Goal: Entertainment & Leisure: Consume media (video, audio)

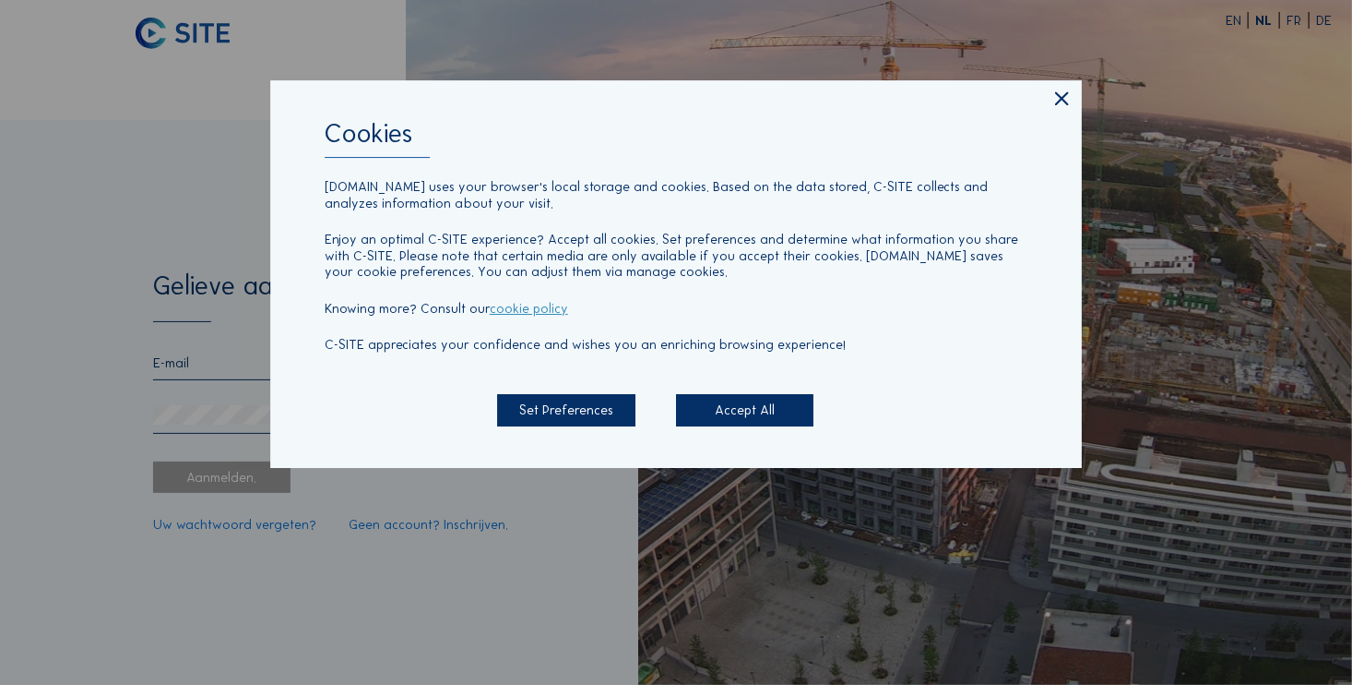
type input "[EMAIL_ADDRESS][DOMAIN_NAME]"
click at [756, 410] on div "Accept All" at bounding box center [745, 410] width 138 height 32
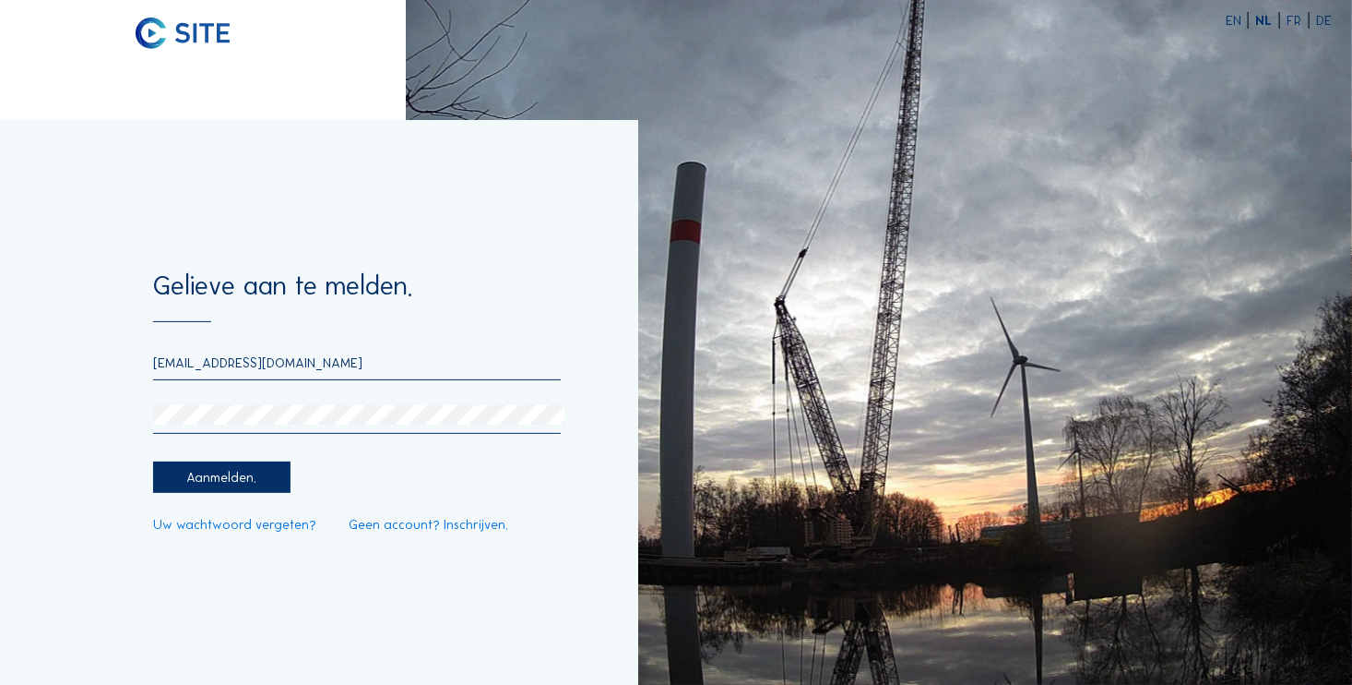
click at [224, 478] on div "Aanmelden." at bounding box center [222, 477] width 138 height 32
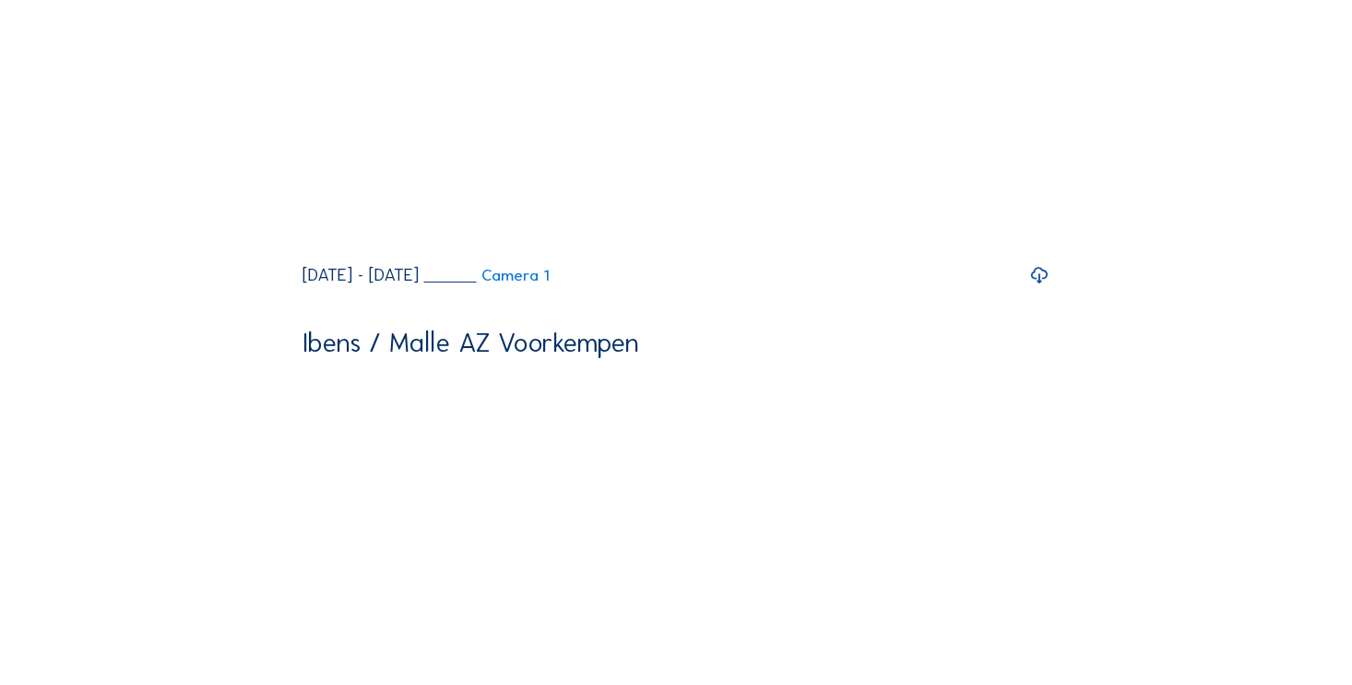
scroll to position [2952, 0]
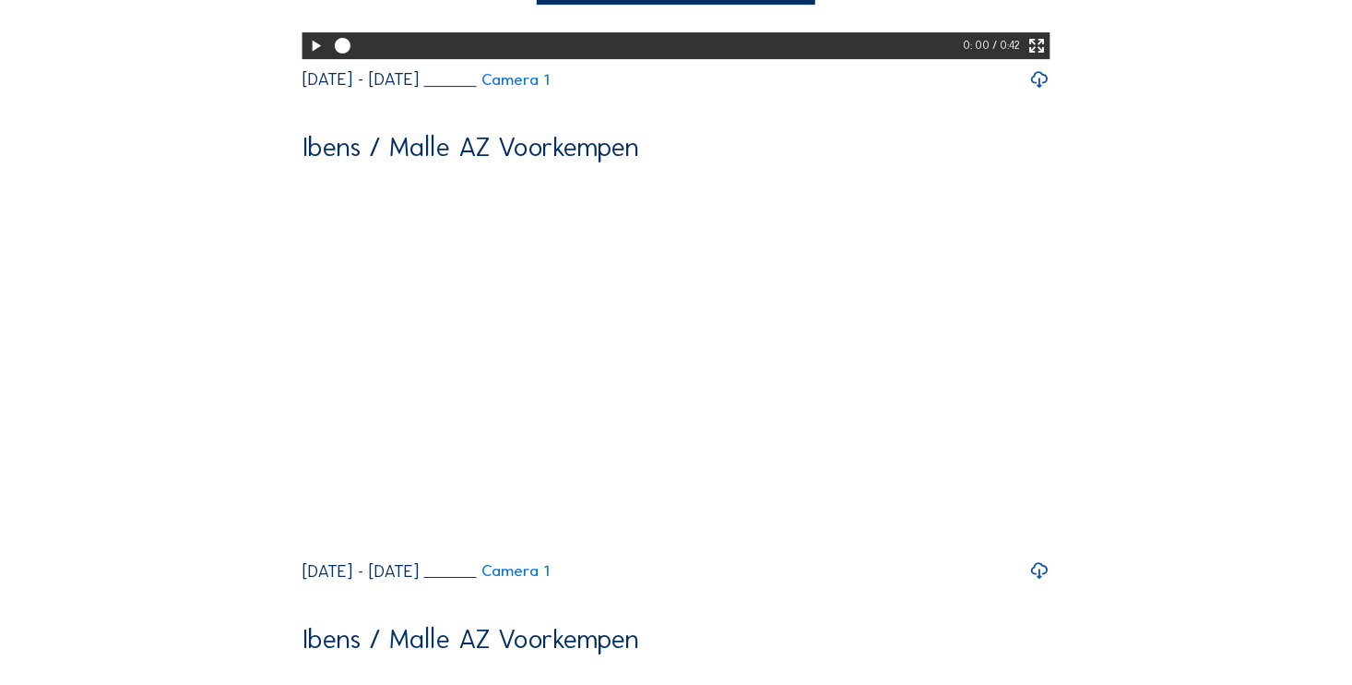
click at [307, 57] on icon at bounding box center [315, 46] width 18 height 22
click at [306, 57] on icon at bounding box center [315, 46] width 18 height 22
drag, startPoint x: 374, startPoint y: 357, endPoint x: 351, endPoint y: 356, distance: 22.2
click at [351, 59] on div at bounding box center [647, 45] width 637 height 27
click at [351, 49] on div at bounding box center [346, 45] width 26 height 6
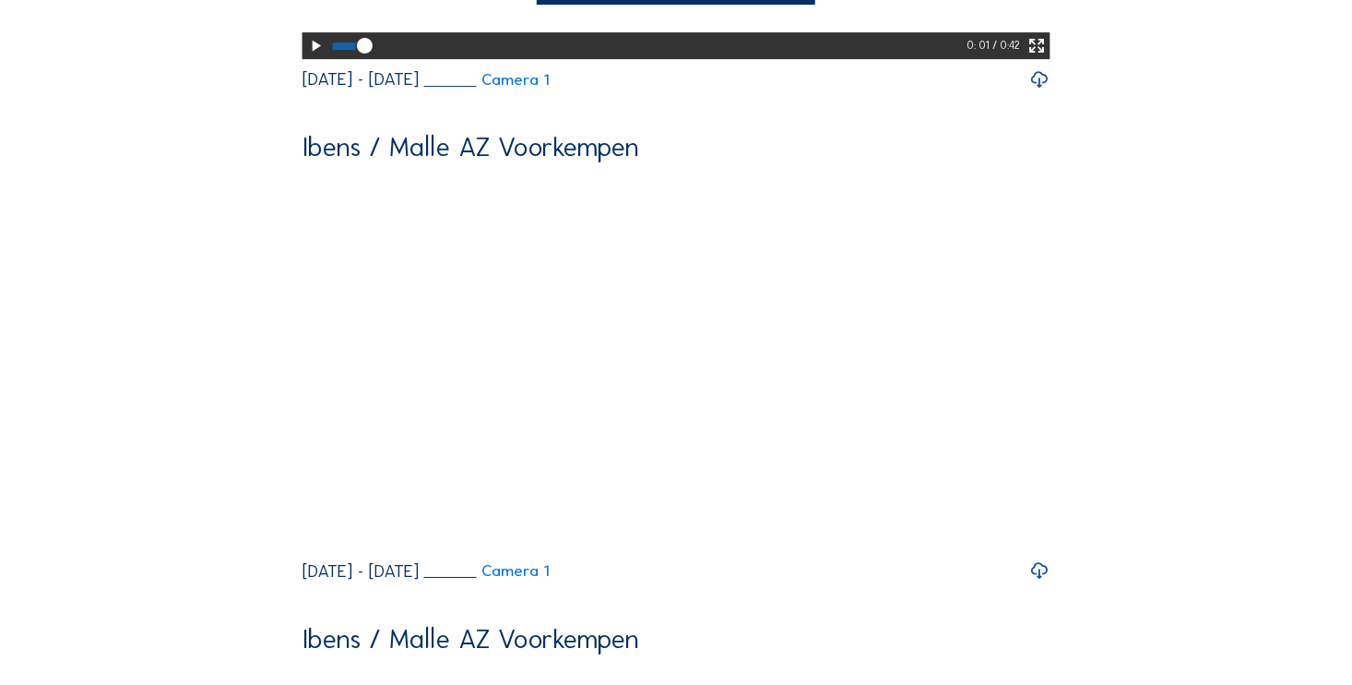
drag, startPoint x: 351, startPoint y: 353, endPoint x: 334, endPoint y: 352, distance: 17.6
click at [334, 59] on div at bounding box center [648, 45] width 638 height 27
click at [361, 59] on div at bounding box center [648, 45] width 638 height 27
click at [370, 55] on icon at bounding box center [377, 46] width 18 height 18
click at [389, 59] on div at bounding box center [646, 45] width 635 height 27
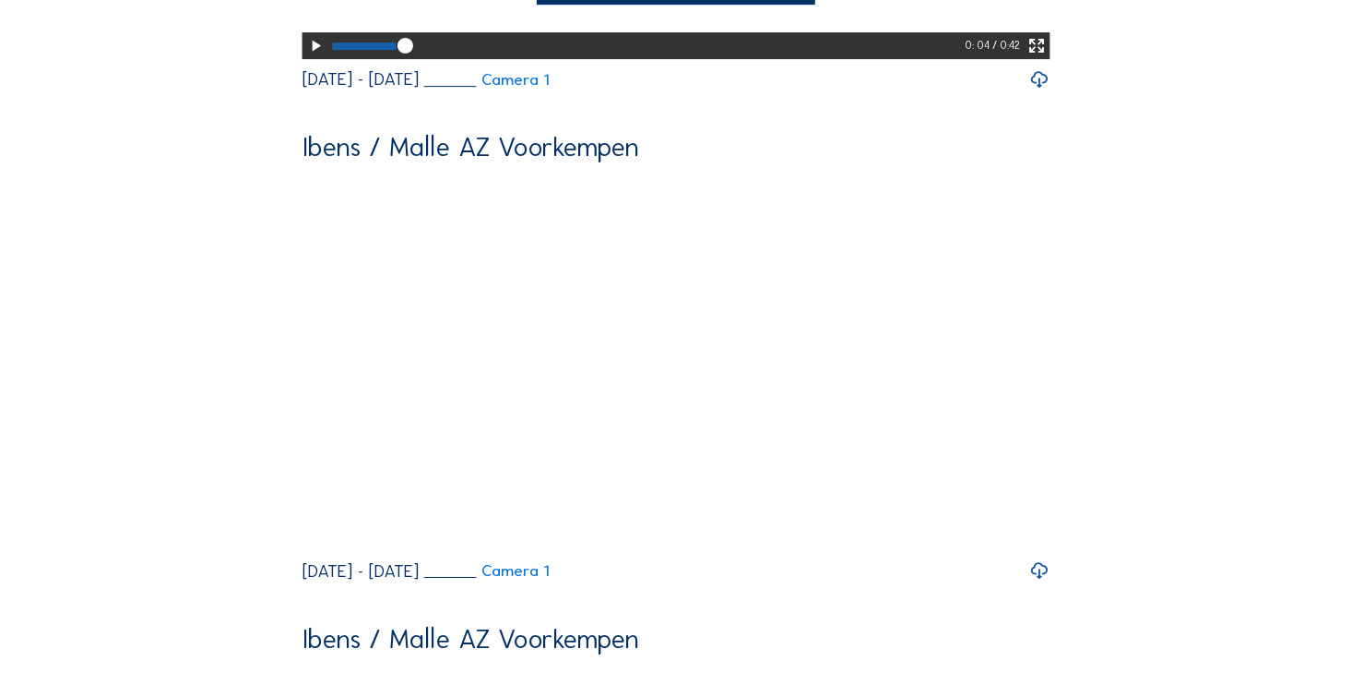
click at [411, 55] on icon at bounding box center [405, 46] width 18 height 18
click at [430, 59] on div at bounding box center [648, 45] width 638 height 27
click at [458, 59] on div at bounding box center [647, 45] width 637 height 27
click at [455, 49] on div at bounding box center [397, 45] width 128 height 6
click at [486, 59] on div at bounding box center [647, 45] width 636 height 27
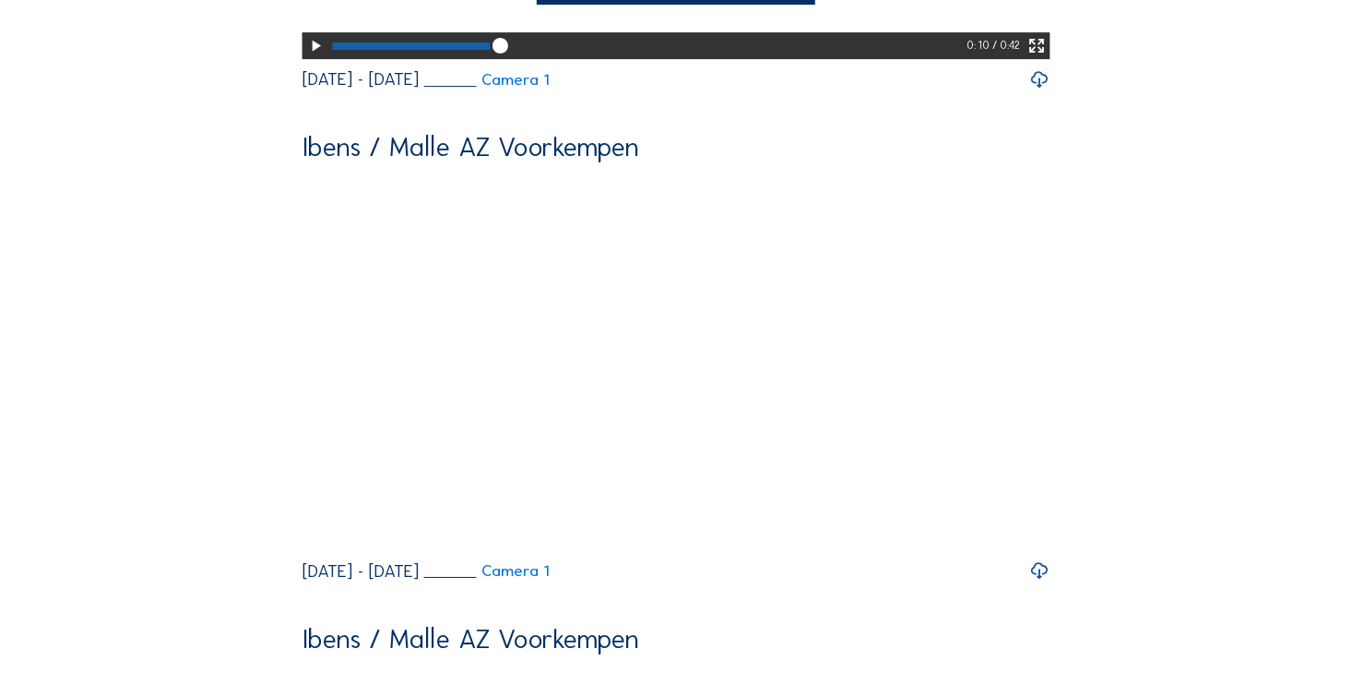
click at [506, 55] on icon at bounding box center [500, 46] width 18 height 18
click at [313, 57] on icon at bounding box center [315, 46] width 18 height 22
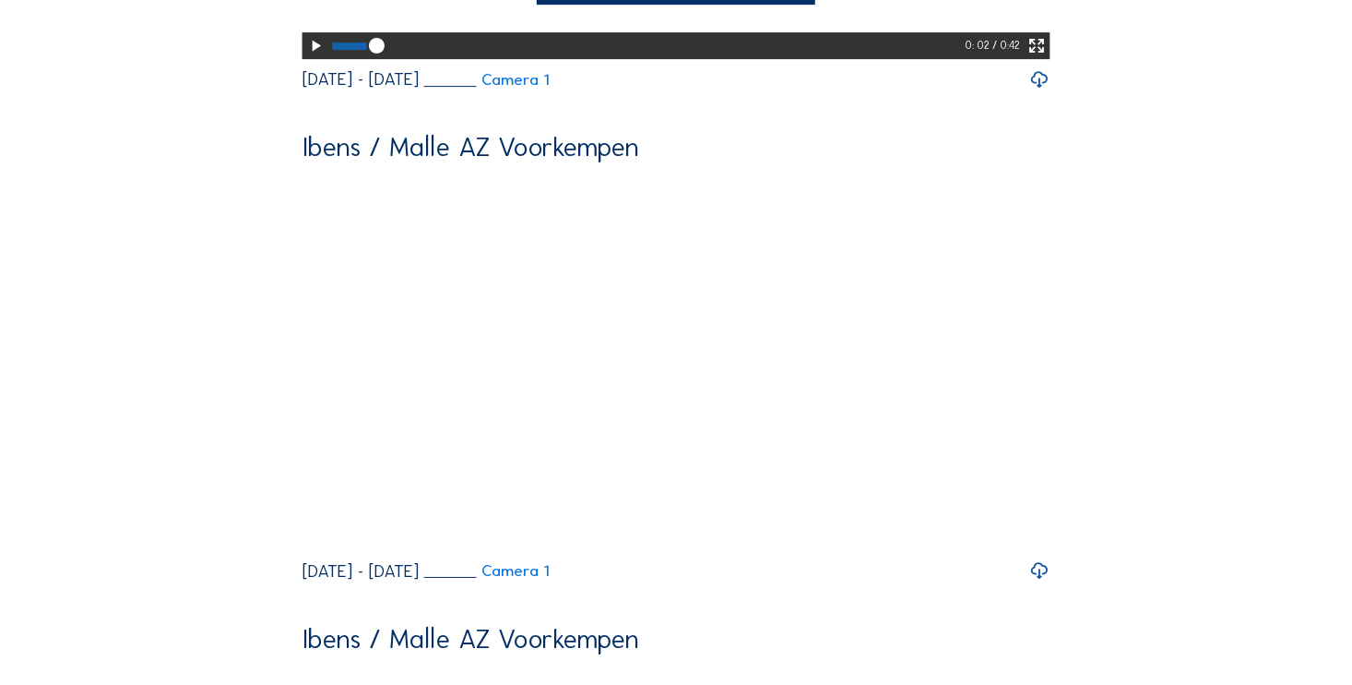
click at [313, 57] on icon at bounding box center [315, 46] width 18 height 22
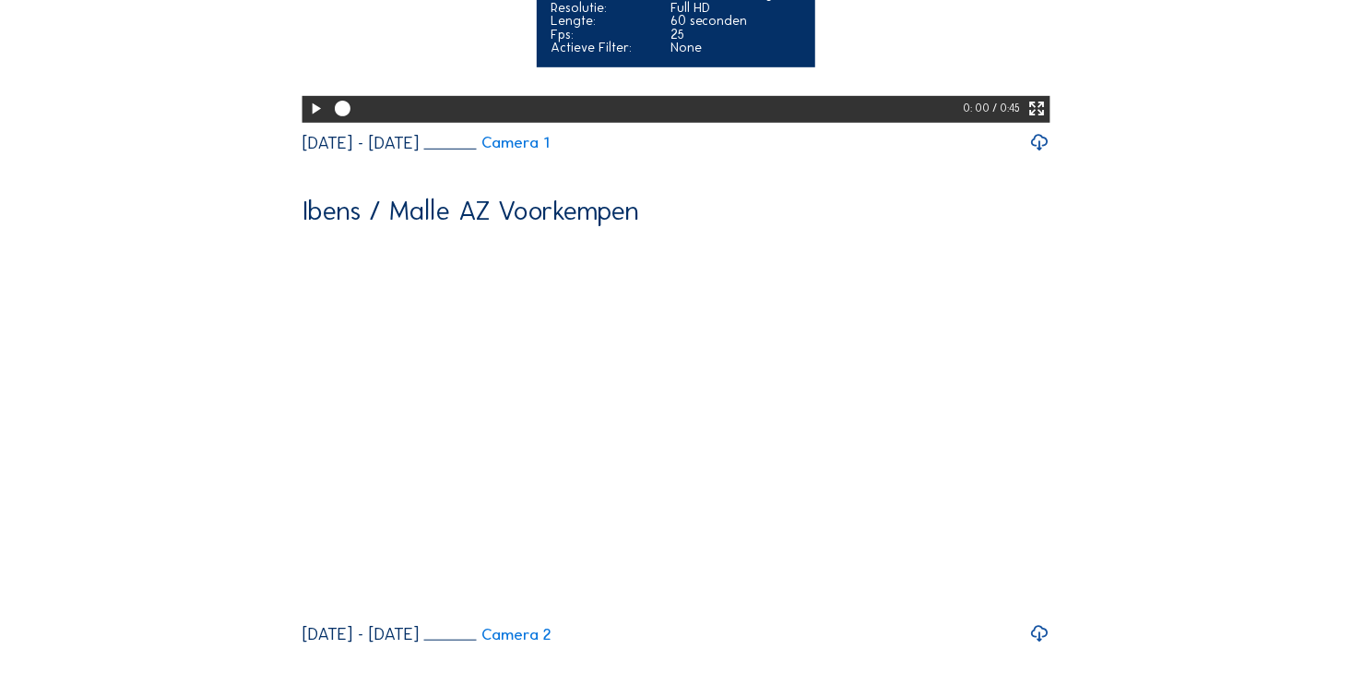
scroll to position [3875, 0]
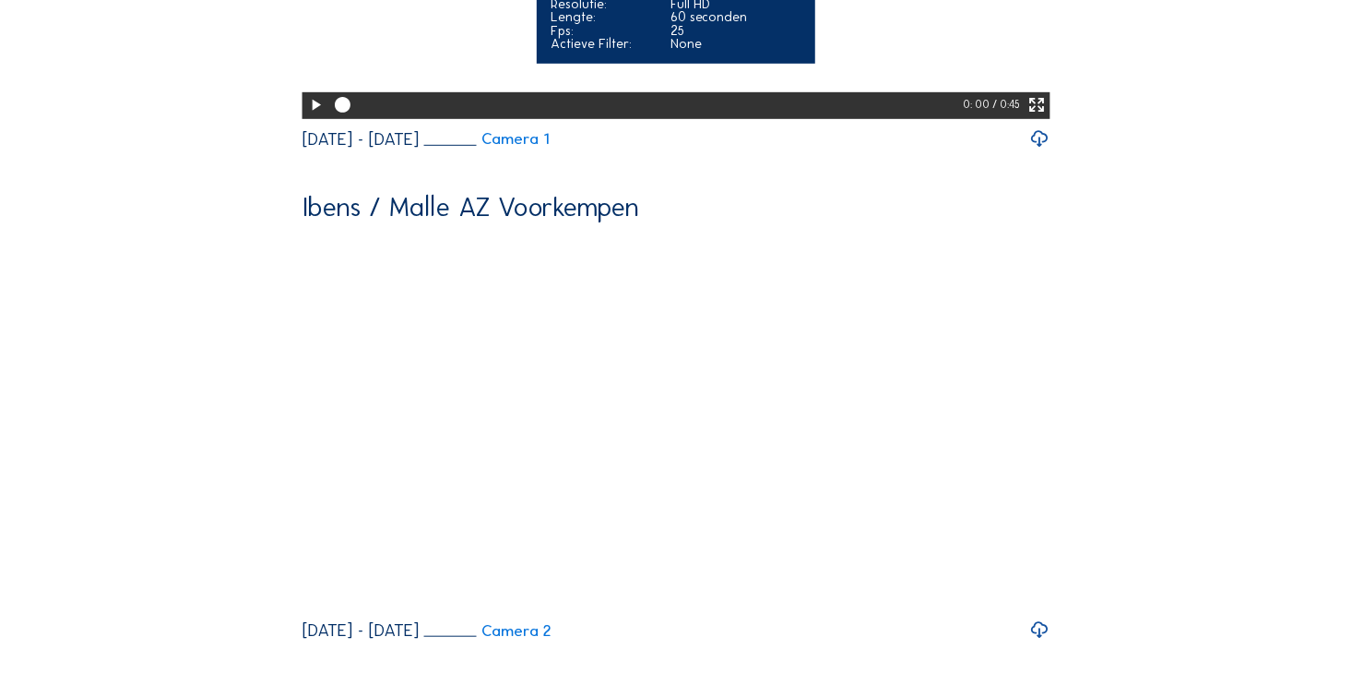
drag, startPoint x: 1043, startPoint y: 515, endPoint x: 1090, endPoint y: 579, distance: 79.9
click at [1043, 116] on icon at bounding box center [1037, 105] width 18 height 22
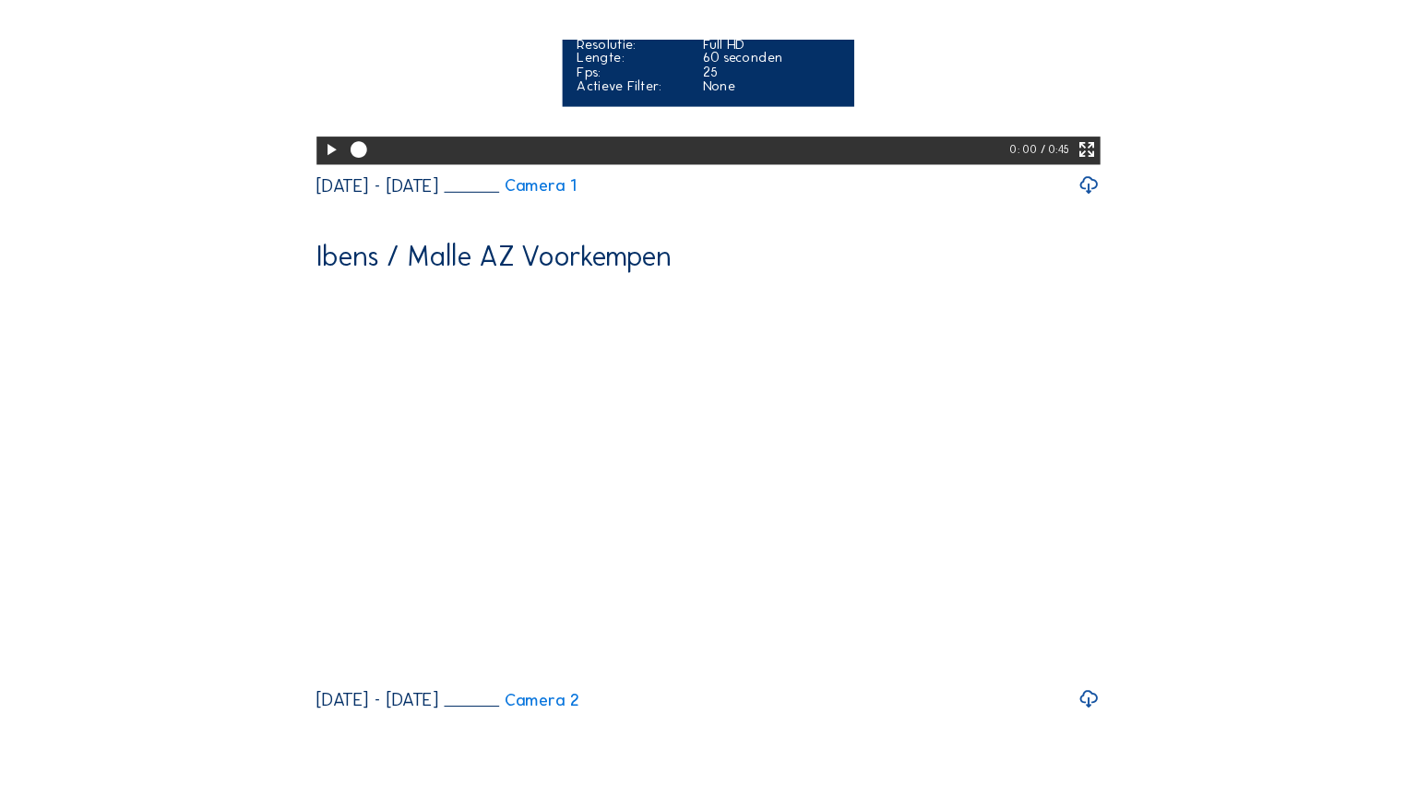
scroll to position [3764, 0]
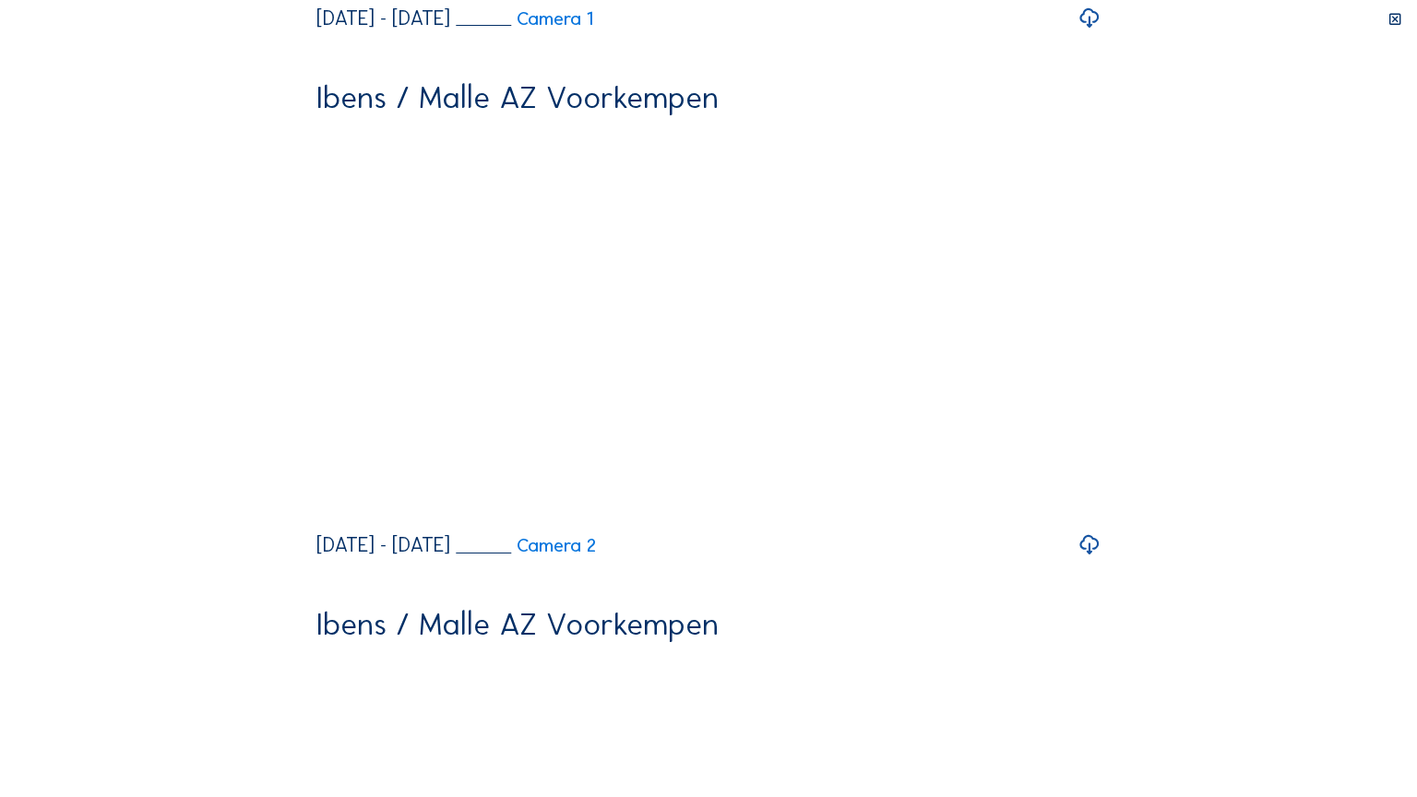
drag, startPoint x: 72, startPoint y: 780, endPoint x: 53, endPoint y: 781, distance: 19.4
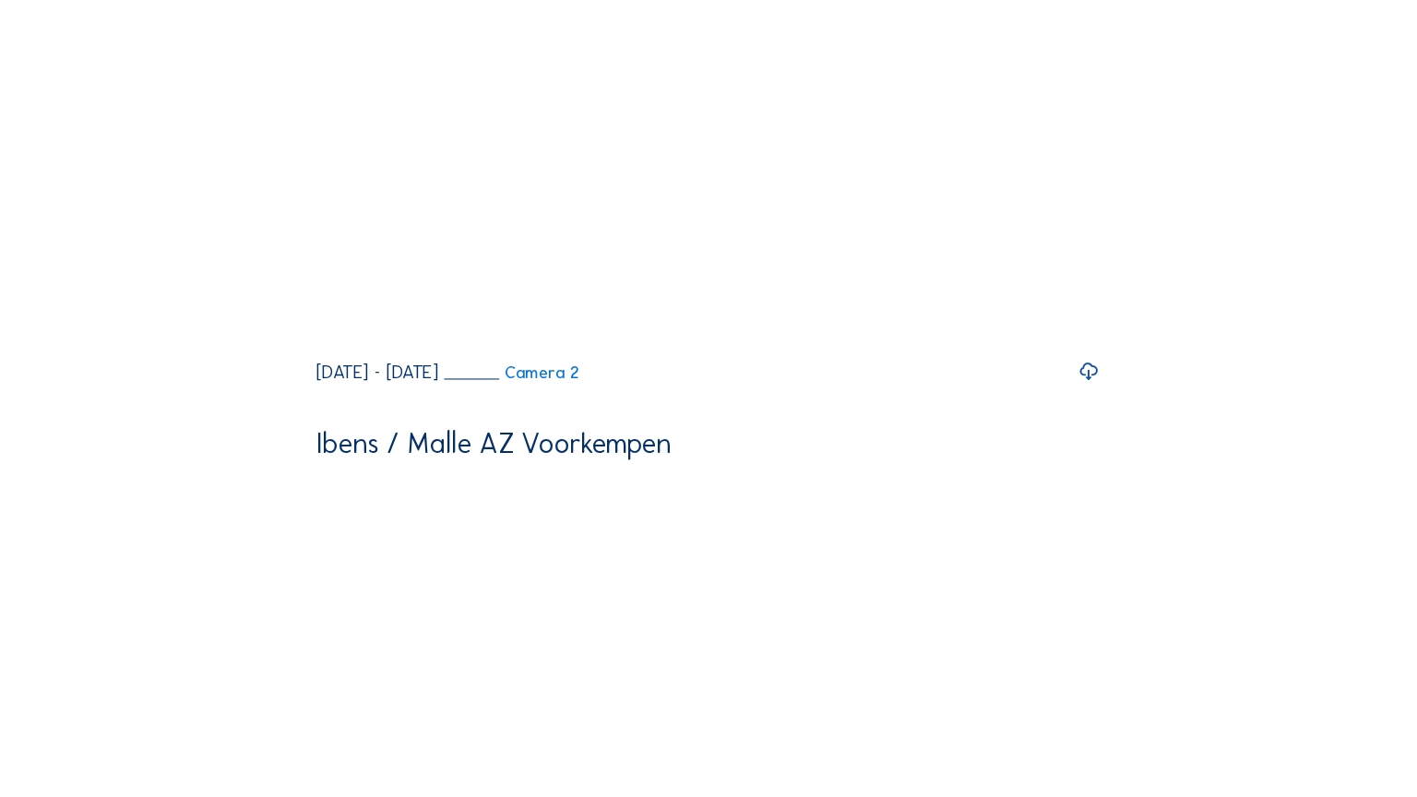
scroll to position [4336, 0]
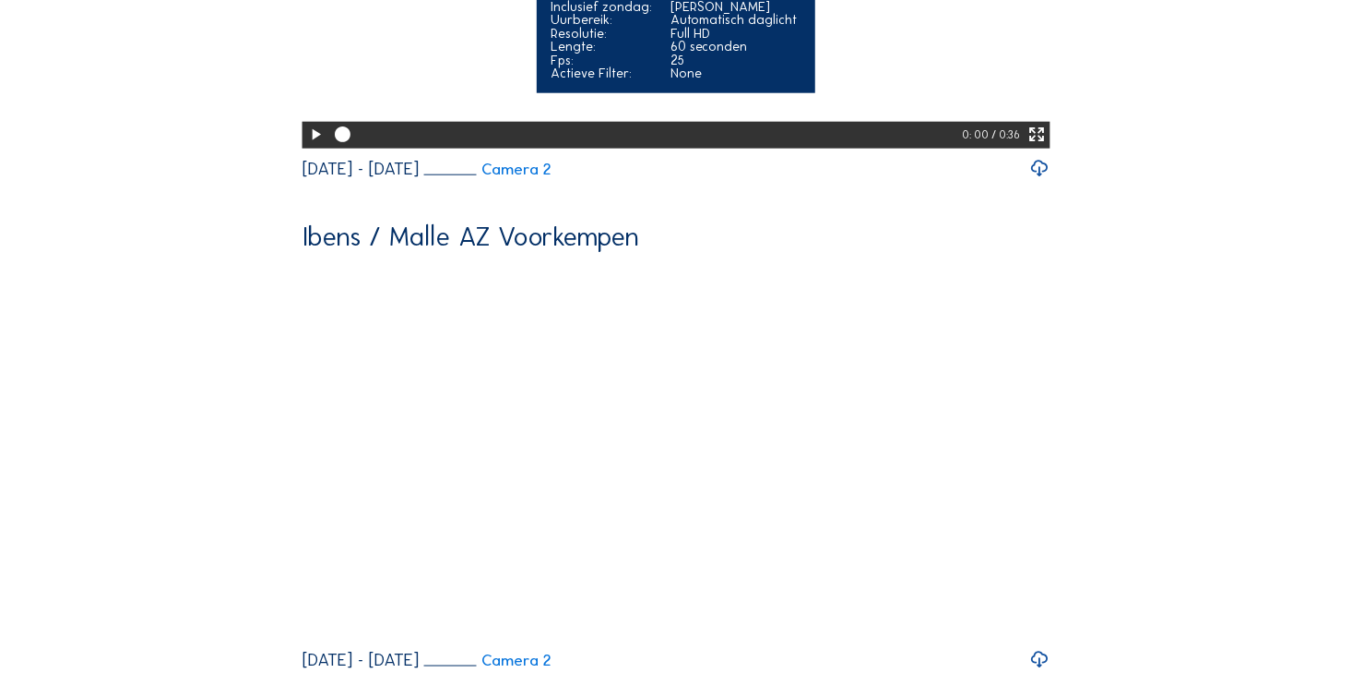
click at [312, 146] on icon at bounding box center [315, 135] width 18 height 22
click at [1044, 146] on icon at bounding box center [1037, 135] width 18 height 22
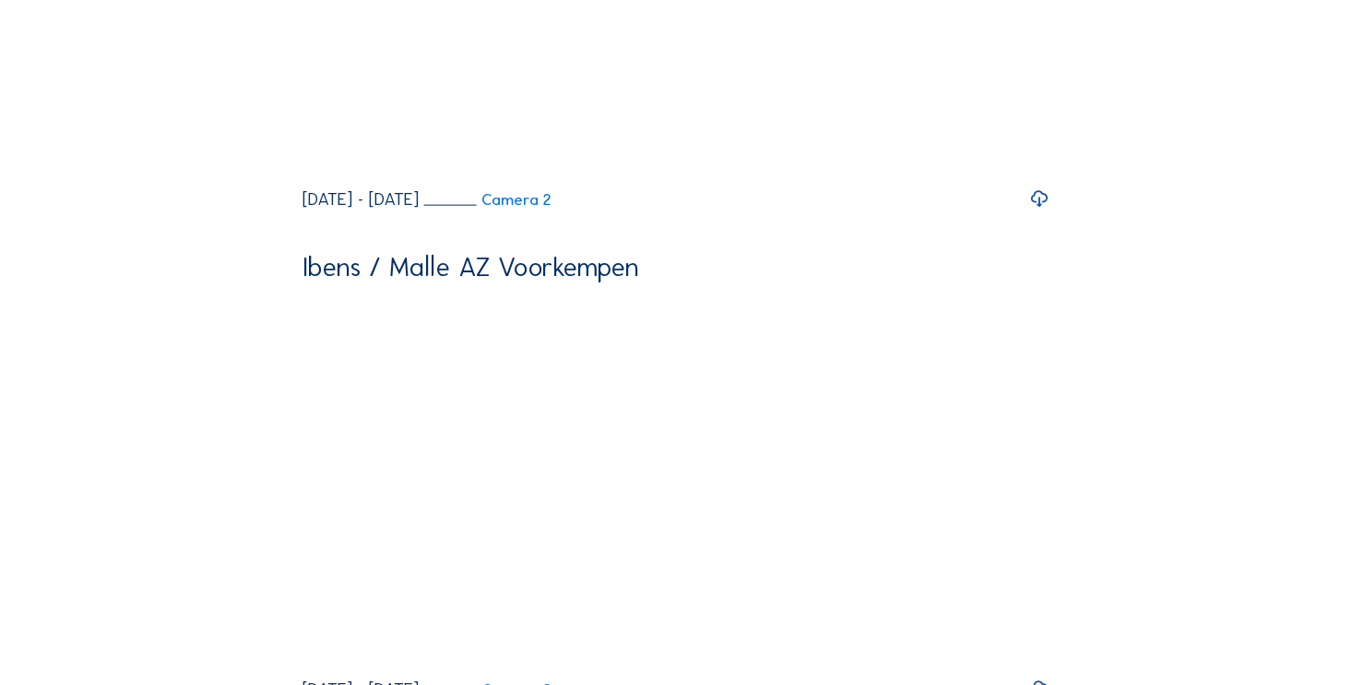
scroll to position [4353, 0]
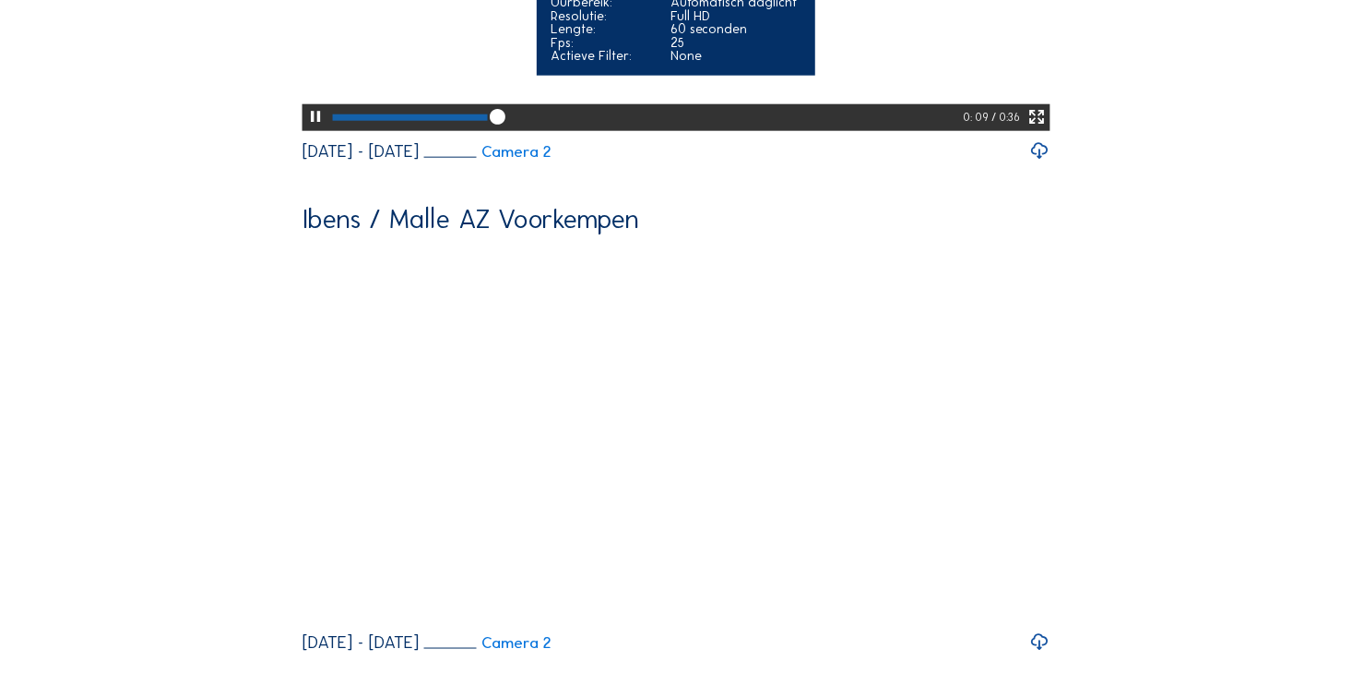
click at [311, 128] on icon at bounding box center [315, 117] width 18 height 22
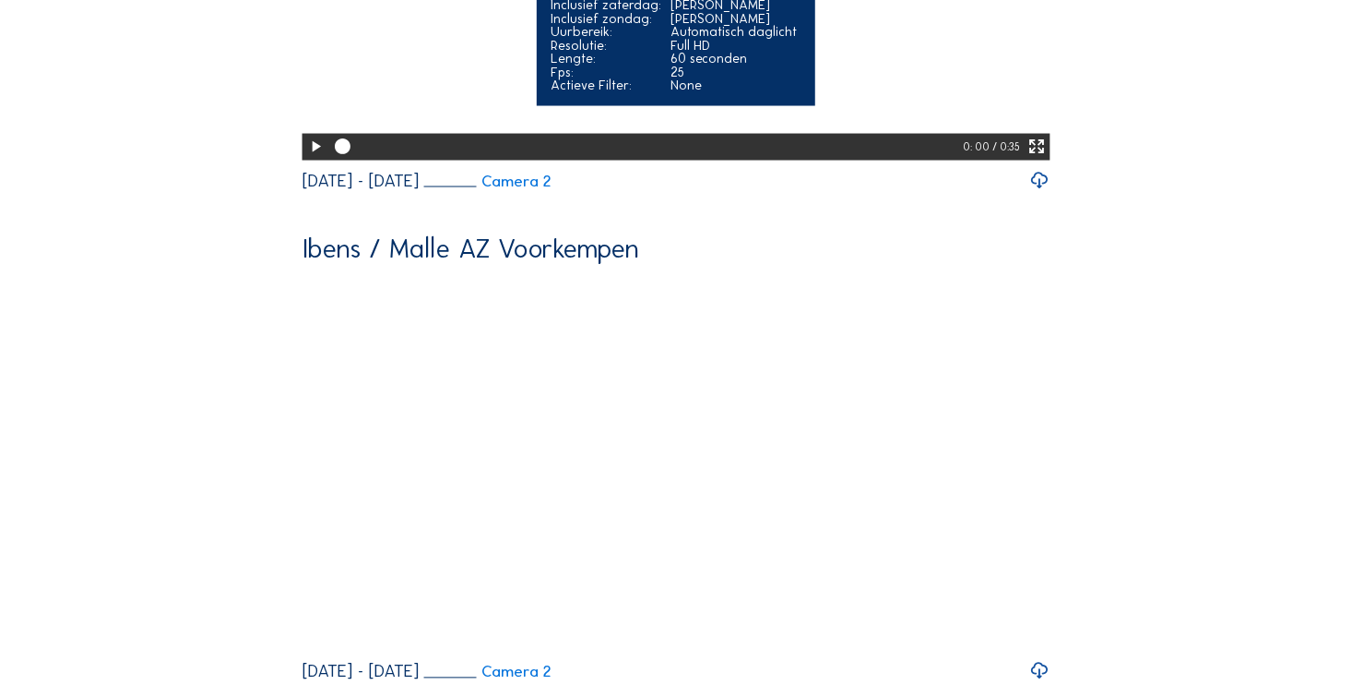
scroll to position [4907, 0]
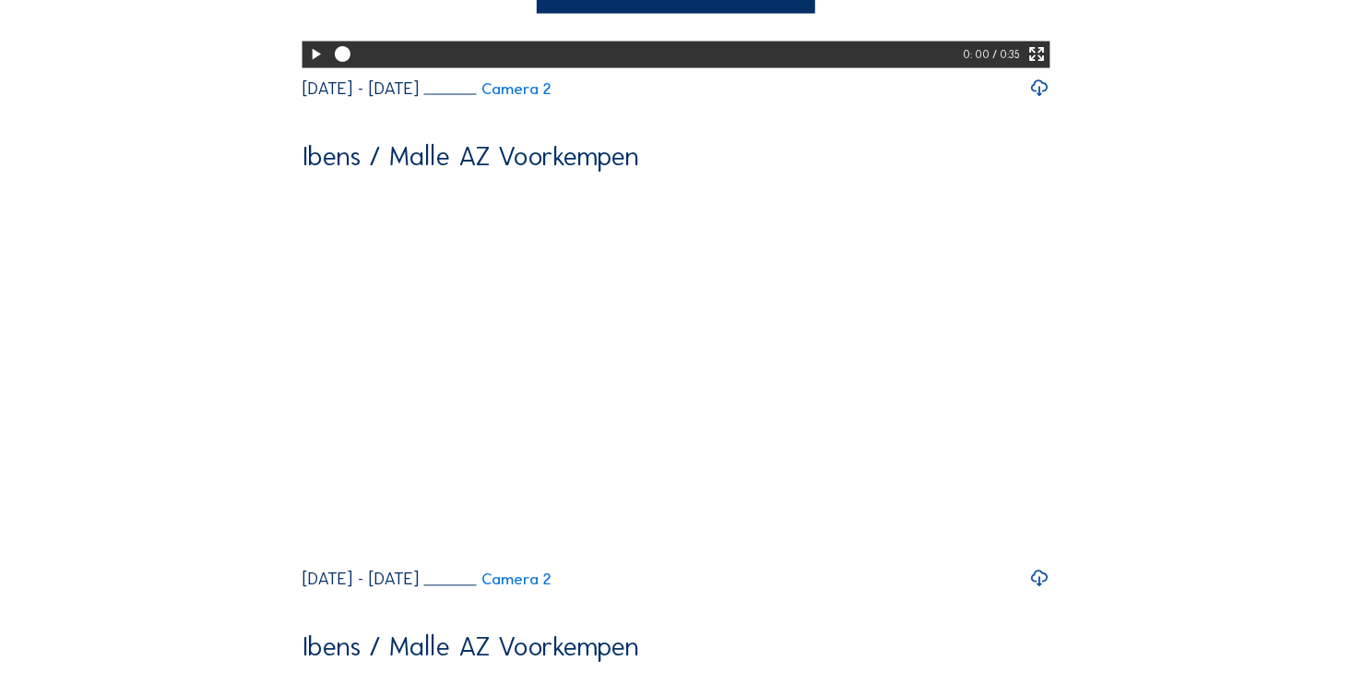
click at [311, 65] on icon at bounding box center [315, 54] width 18 height 22
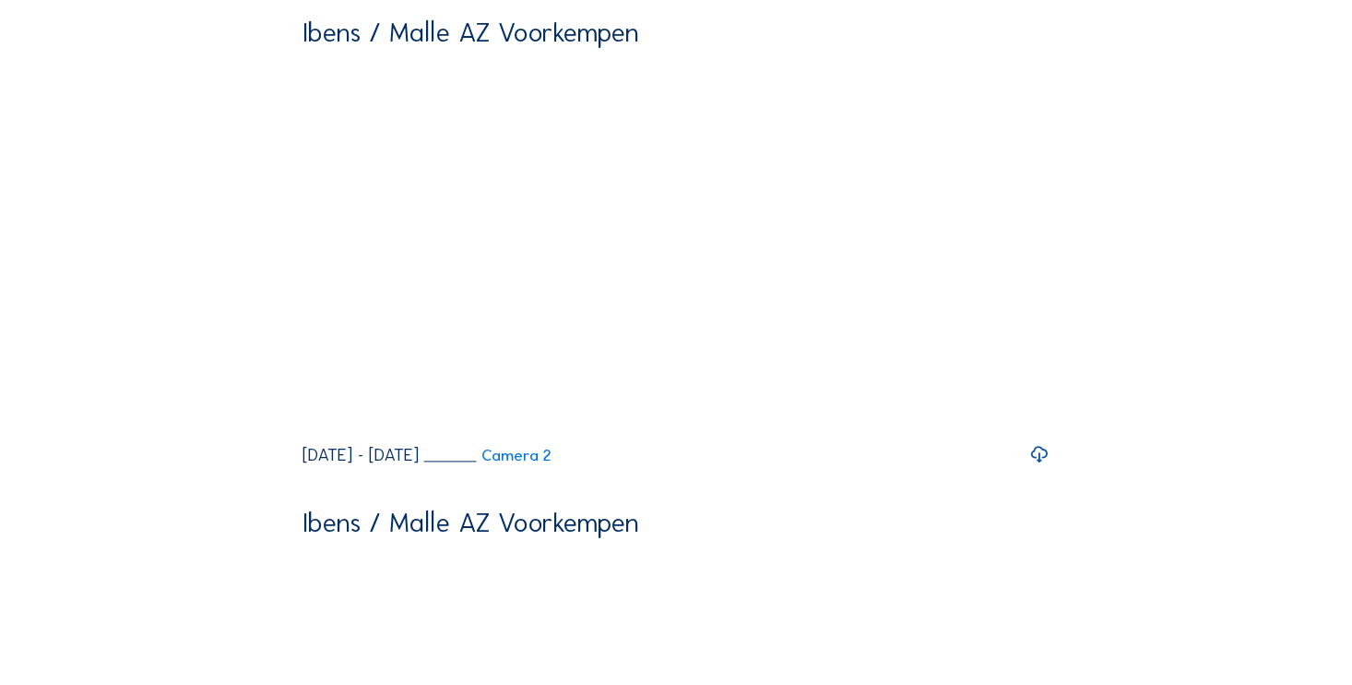
scroll to position [4999, 0]
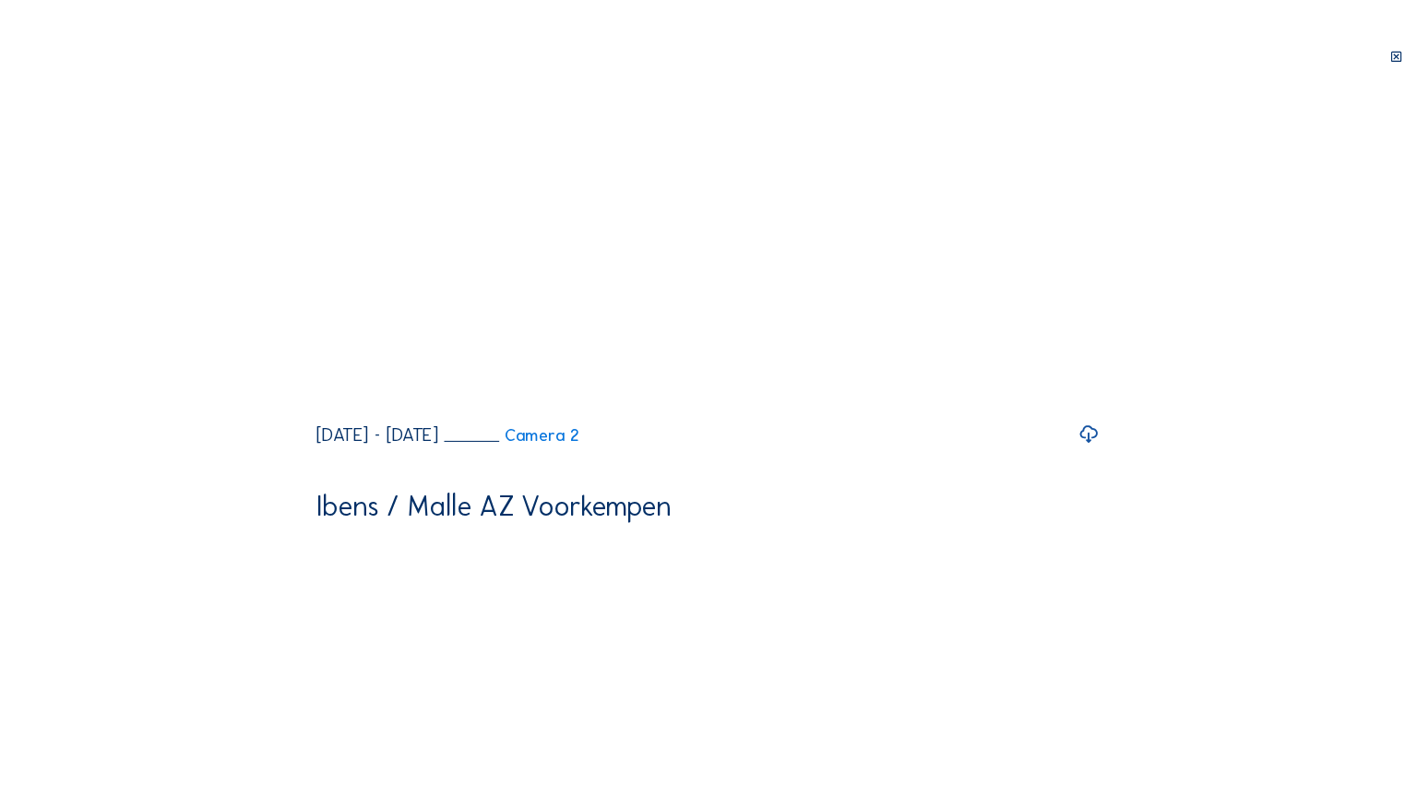
scroll to position [4888, 0]
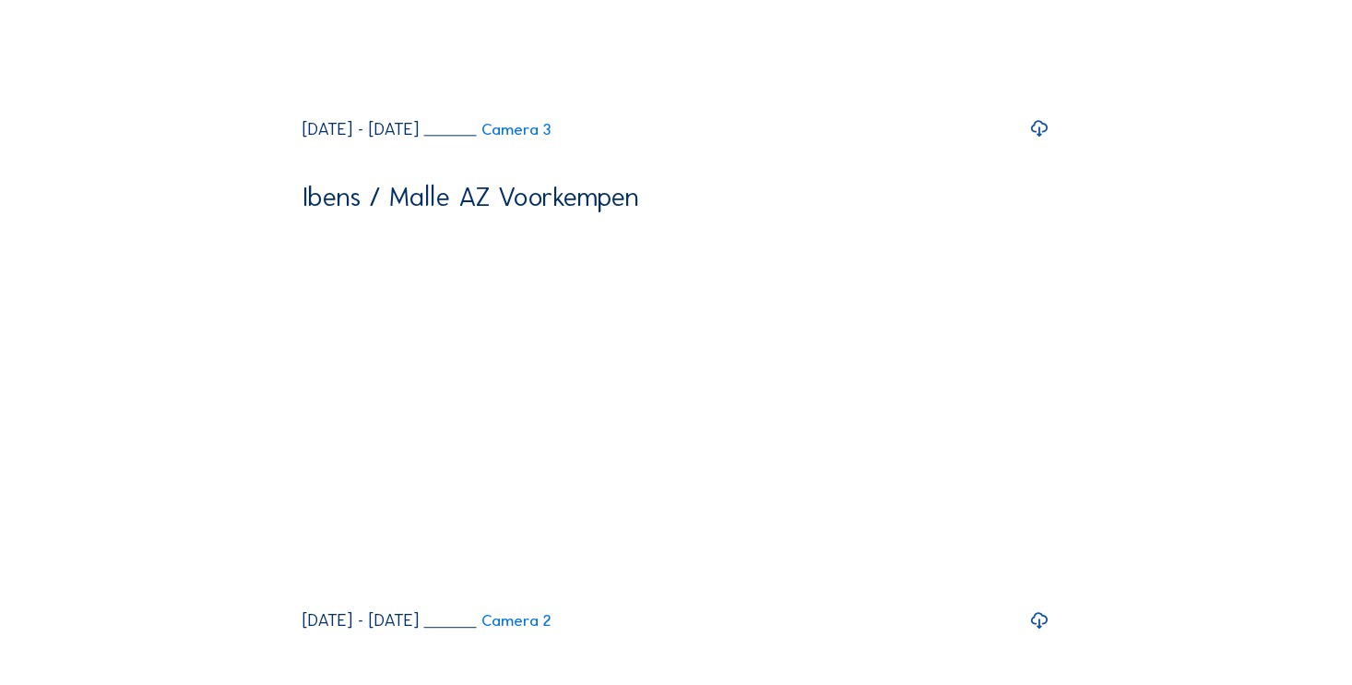
scroll to position [5553, 0]
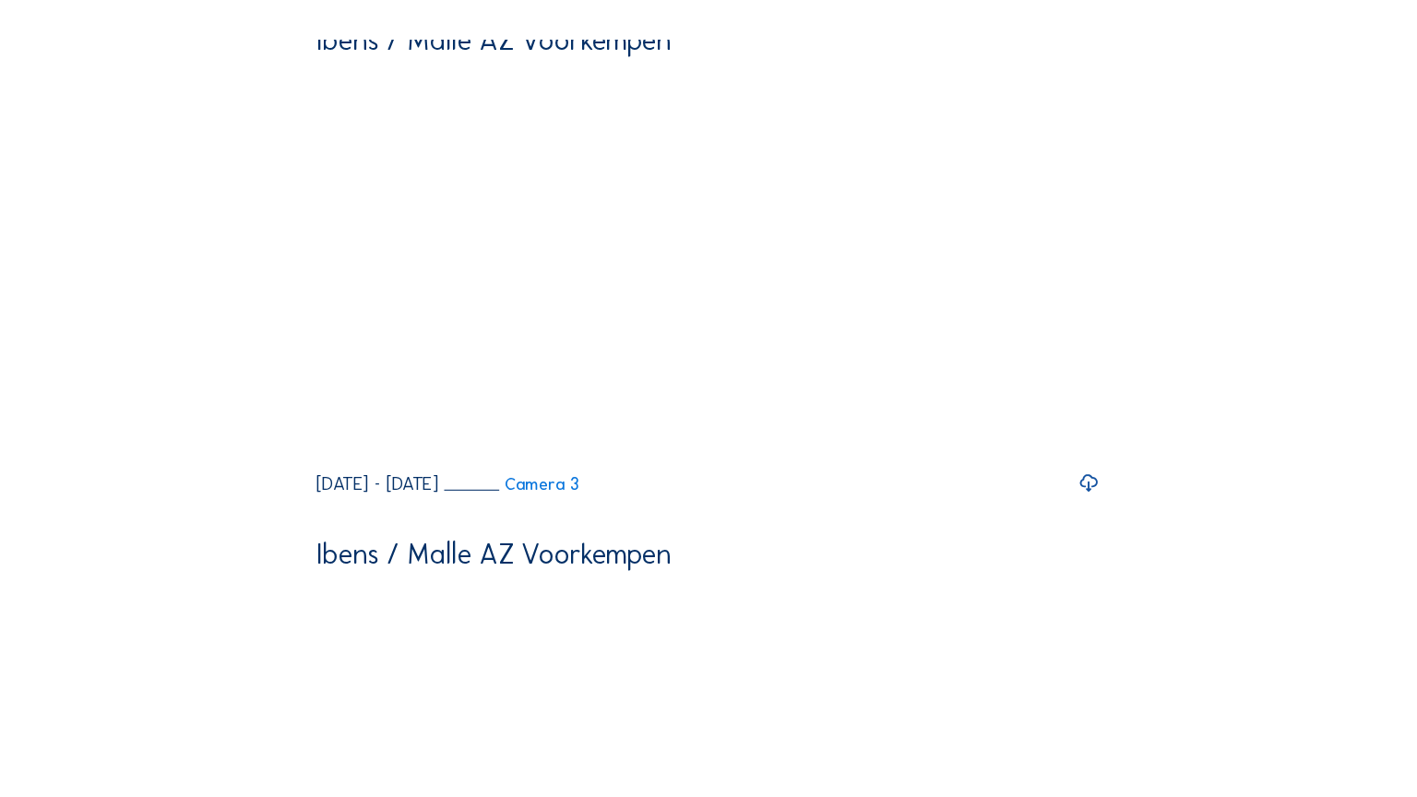
scroll to position [5443, 0]
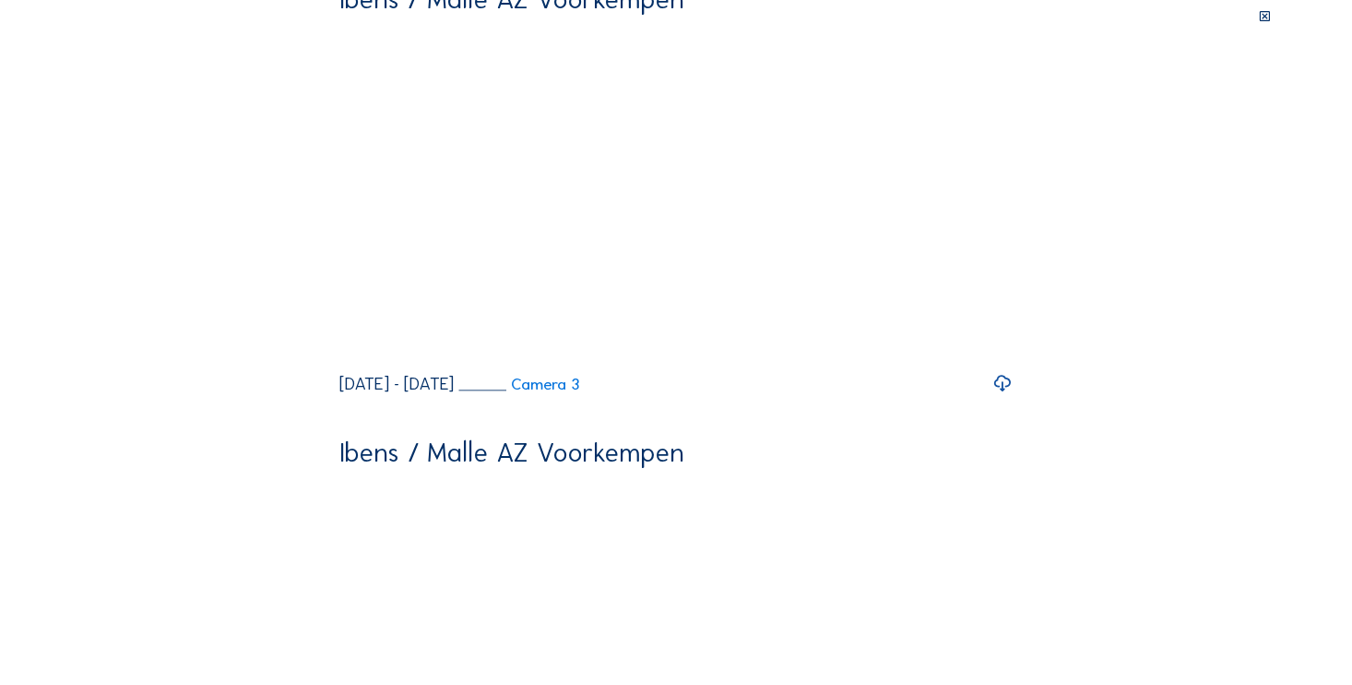
scroll to position [5553, 0]
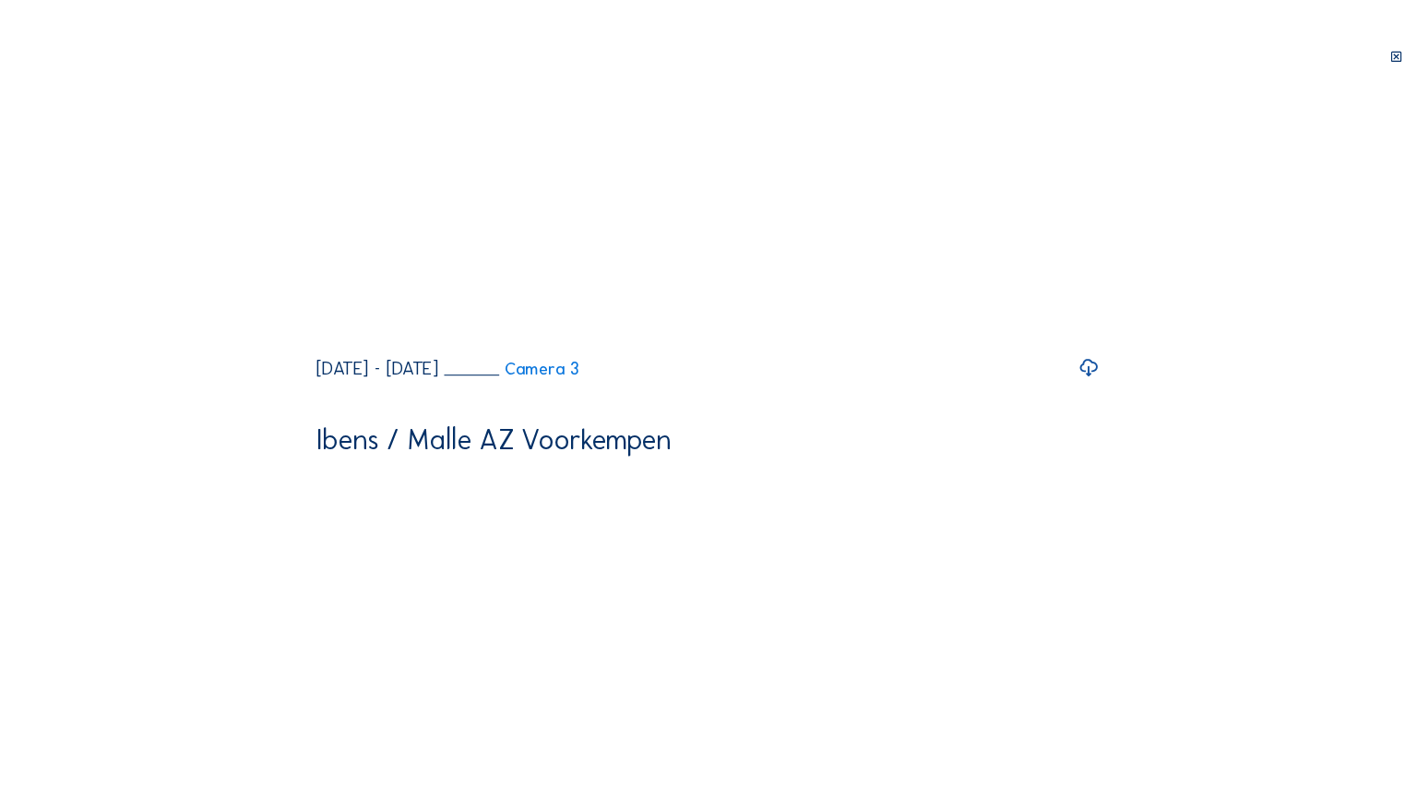
scroll to position [5443, 0]
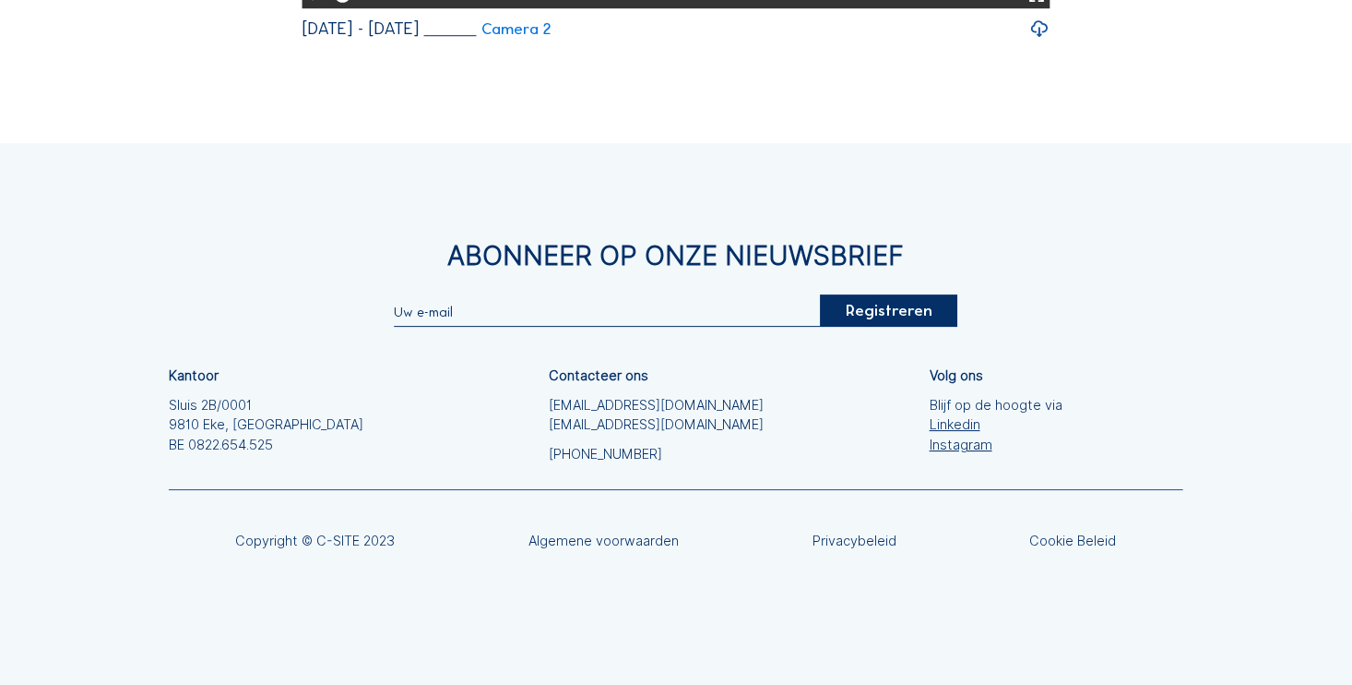
scroll to position [6567, 0]
drag, startPoint x: 852, startPoint y: 476, endPoint x: 944, endPoint y: 478, distance: 91.3
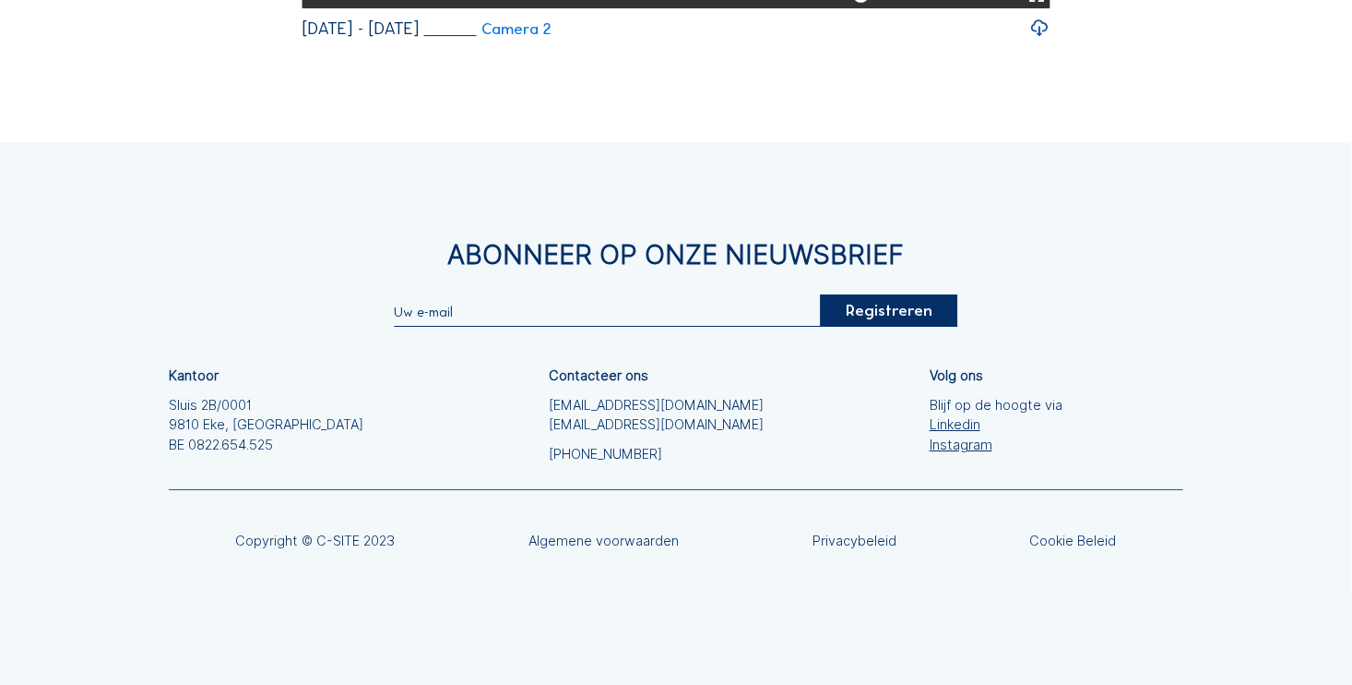
drag, startPoint x: 127, startPoint y: 355, endPoint x: 145, endPoint y: 353, distance: 17.6
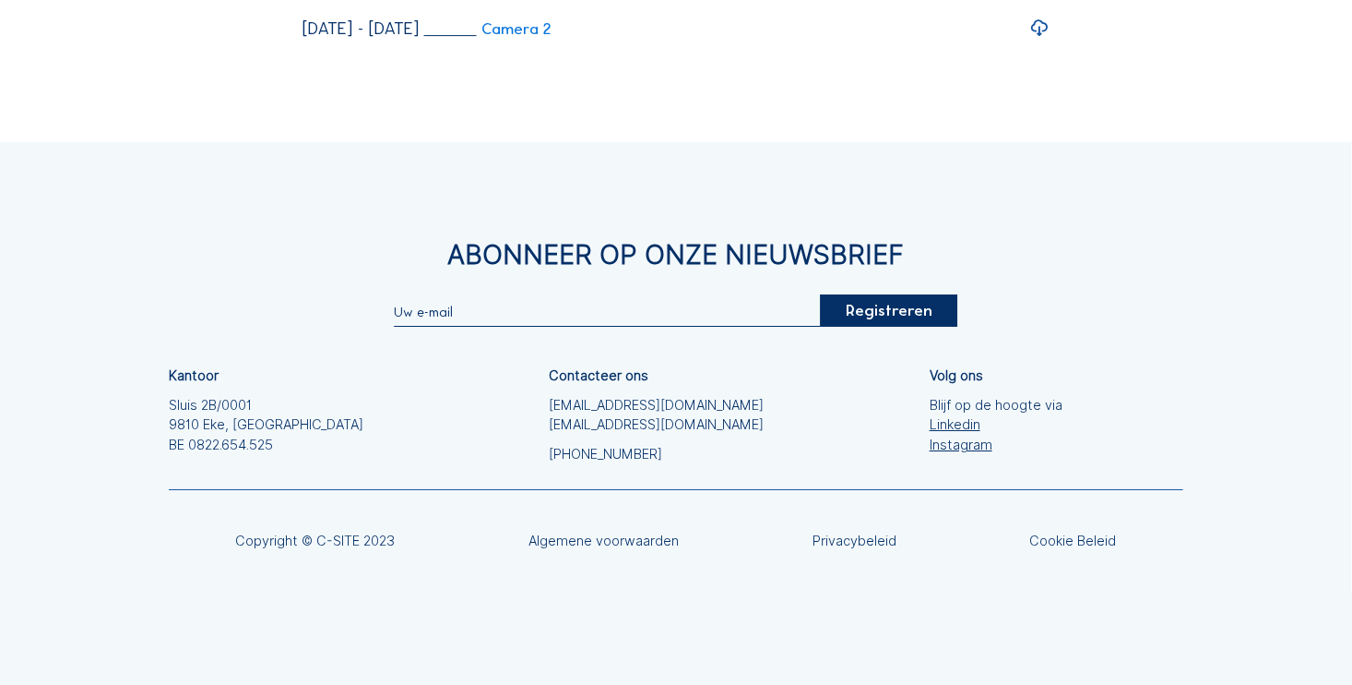
drag, startPoint x: 390, startPoint y: 573, endPoint x: 312, endPoint y: 575, distance: 78.4
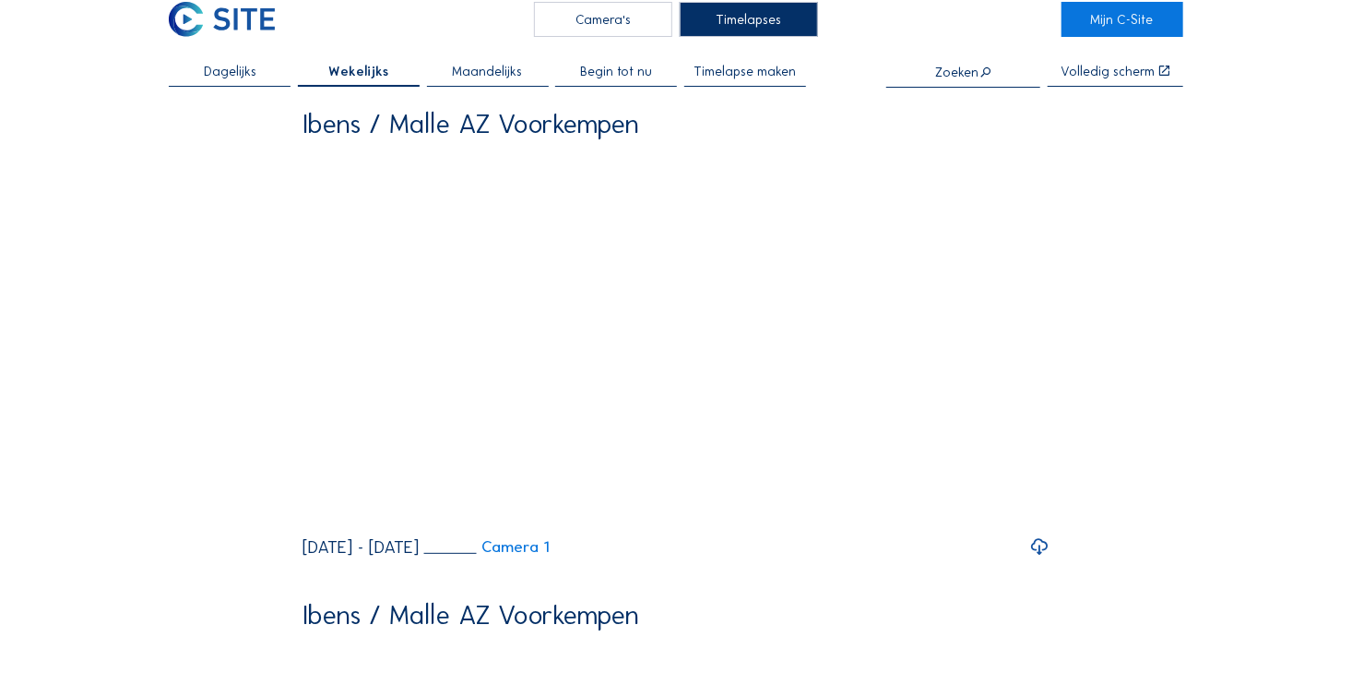
scroll to position [0, 0]
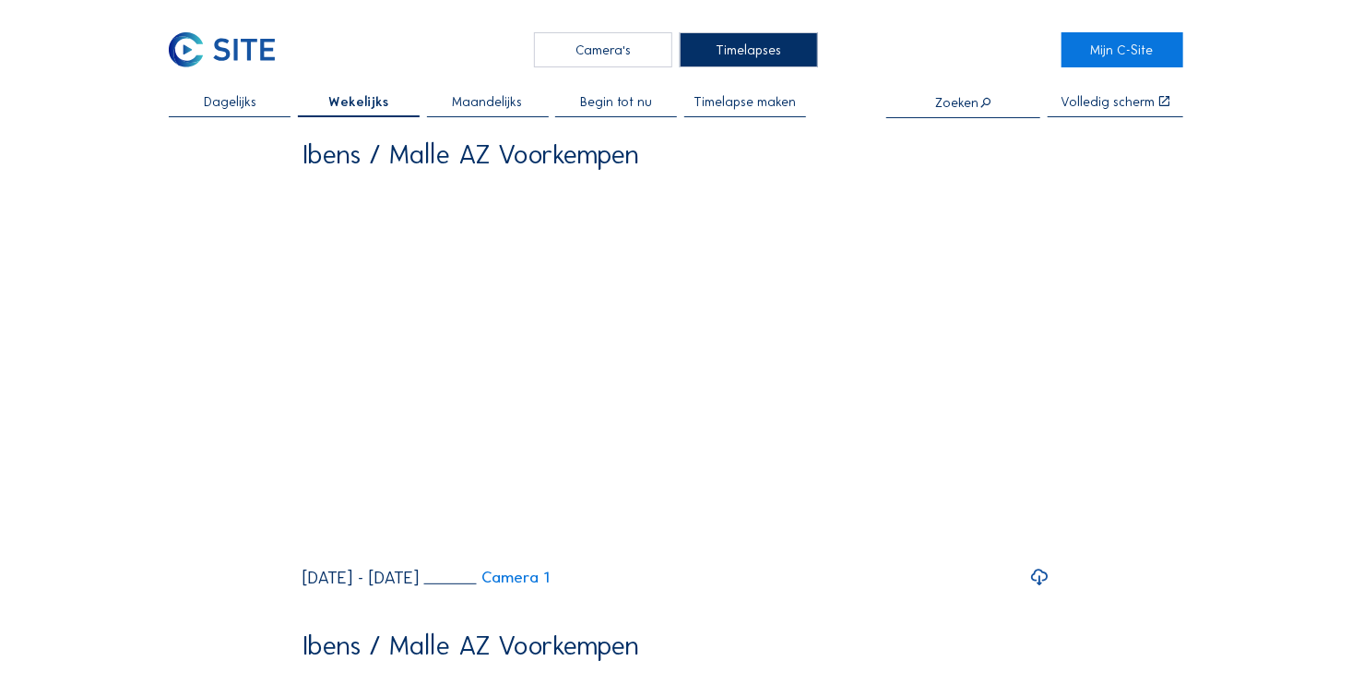
click at [500, 101] on span "Maandelijks" at bounding box center [488, 101] width 70 height 13
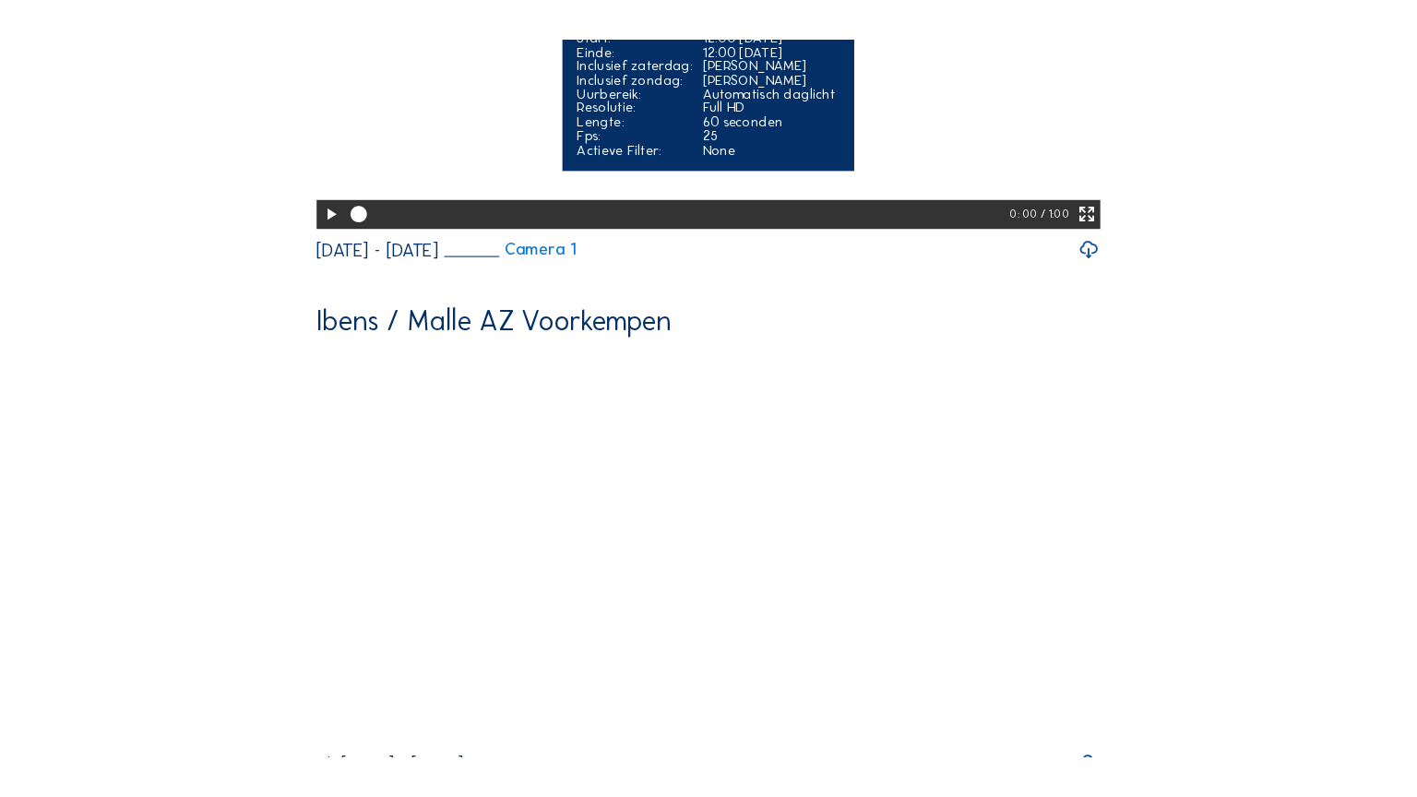
scroll to position [3321, 0]
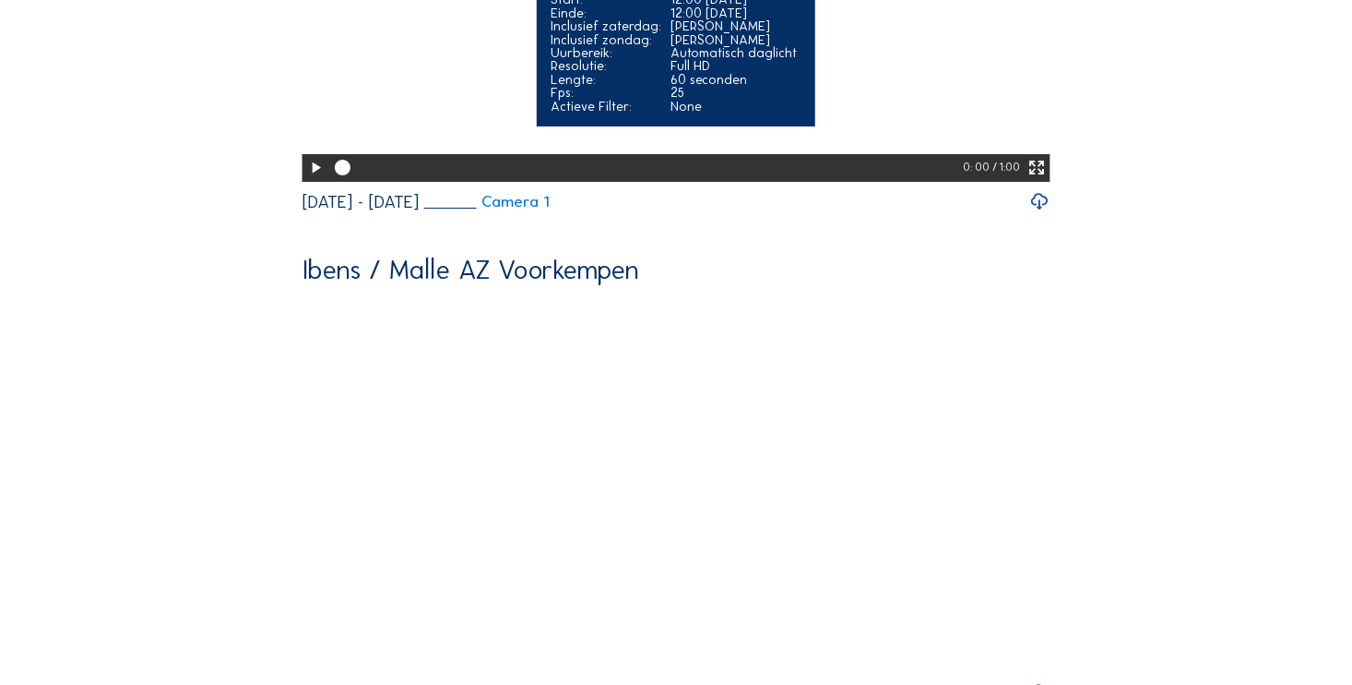
click at [313, 179] on icon at bounding box center [315, 168] width 18 height 22
click at [1042, 179] on icon at bounding box center [1037, 168] width 18 height 22
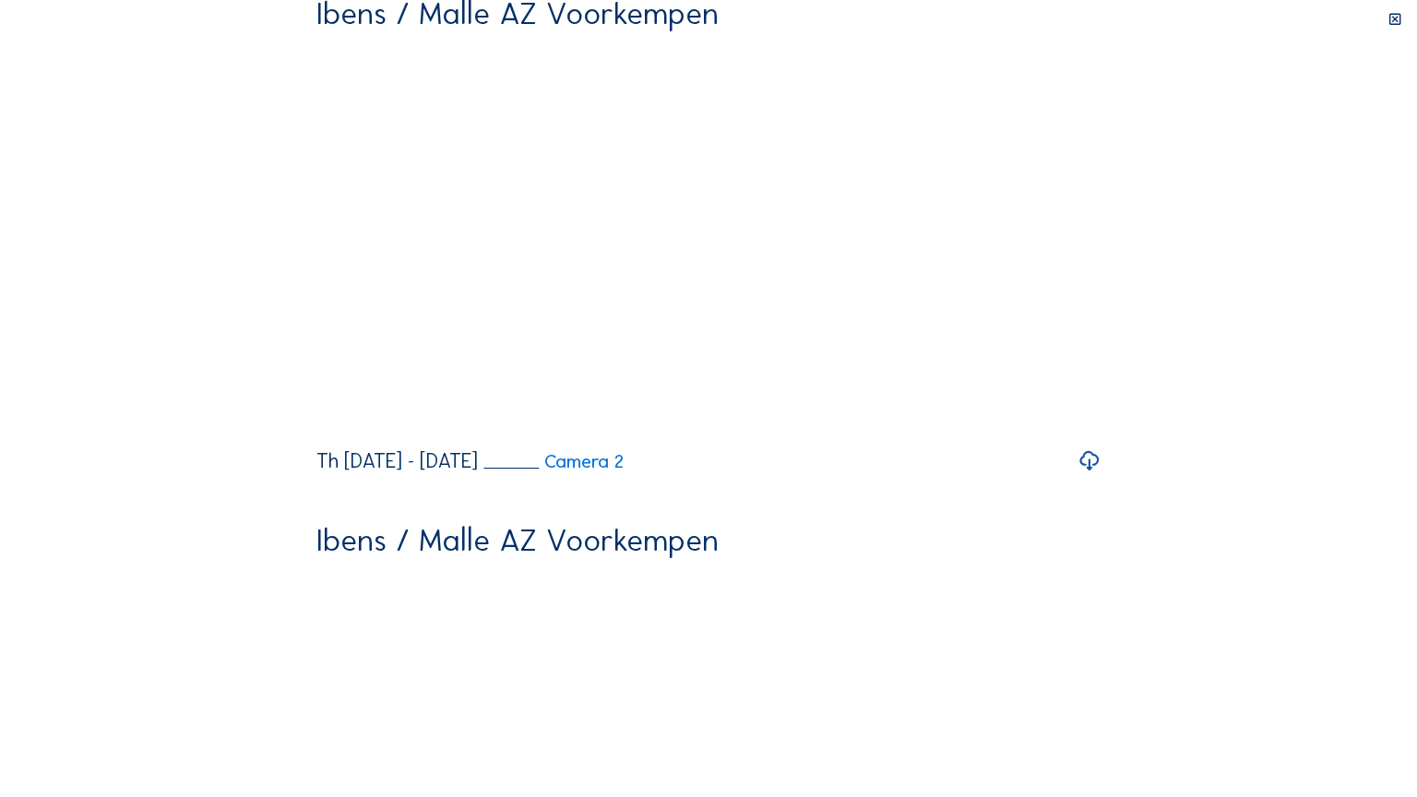
drag, startPoint x: 498, startPoint y: 780, endPoint x: 463, endPoint y: 780, distance: 35.1
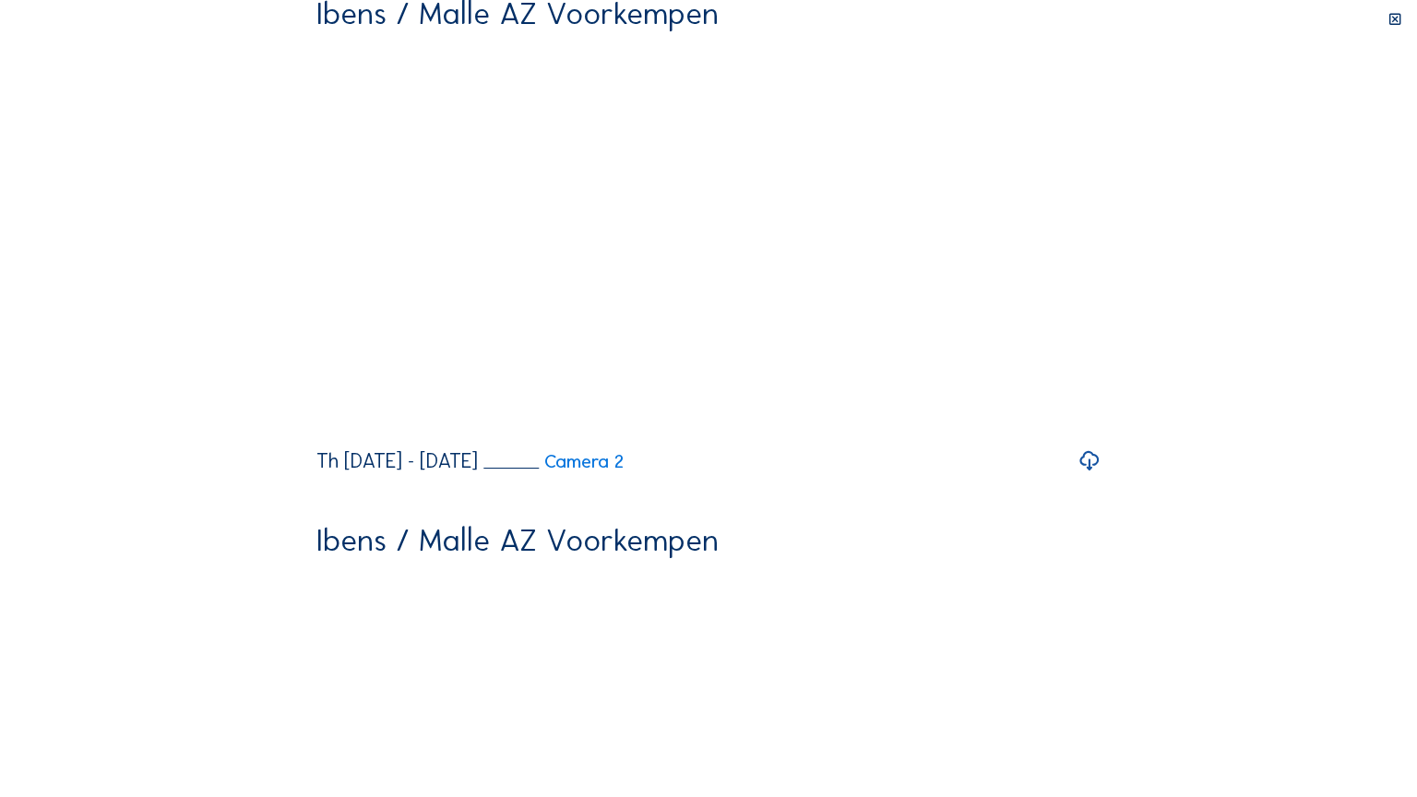
drag, startPoint x: 1274, startPoint y: 781, endPoint x: 1292, endPoint y: 782, distance: 17.6
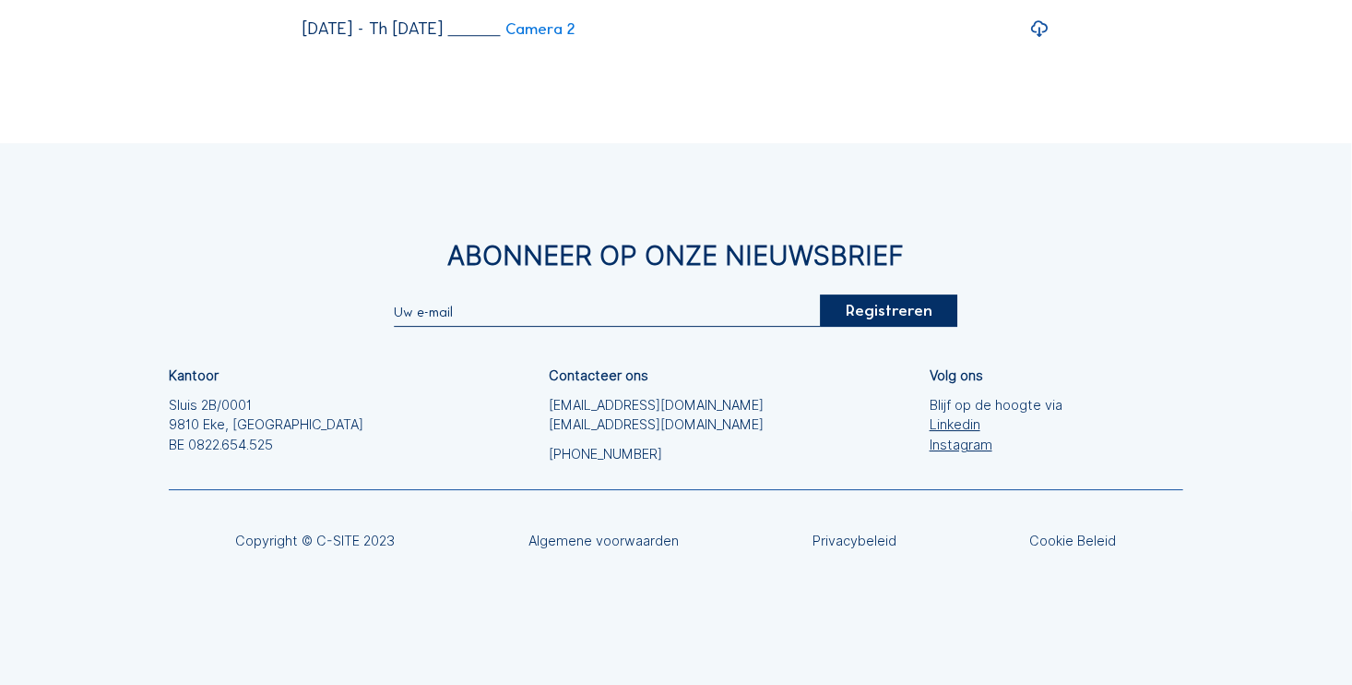
scroll to position [6567, 0]
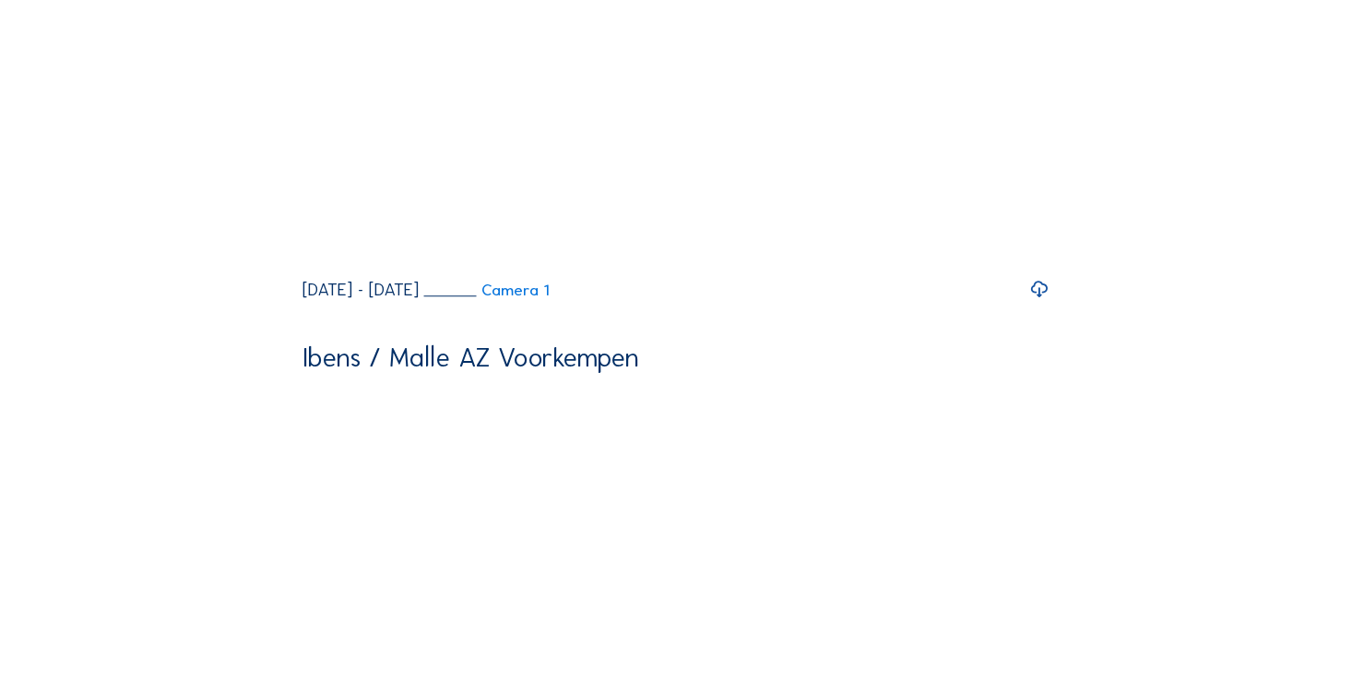
scroll to position [2232, 0]
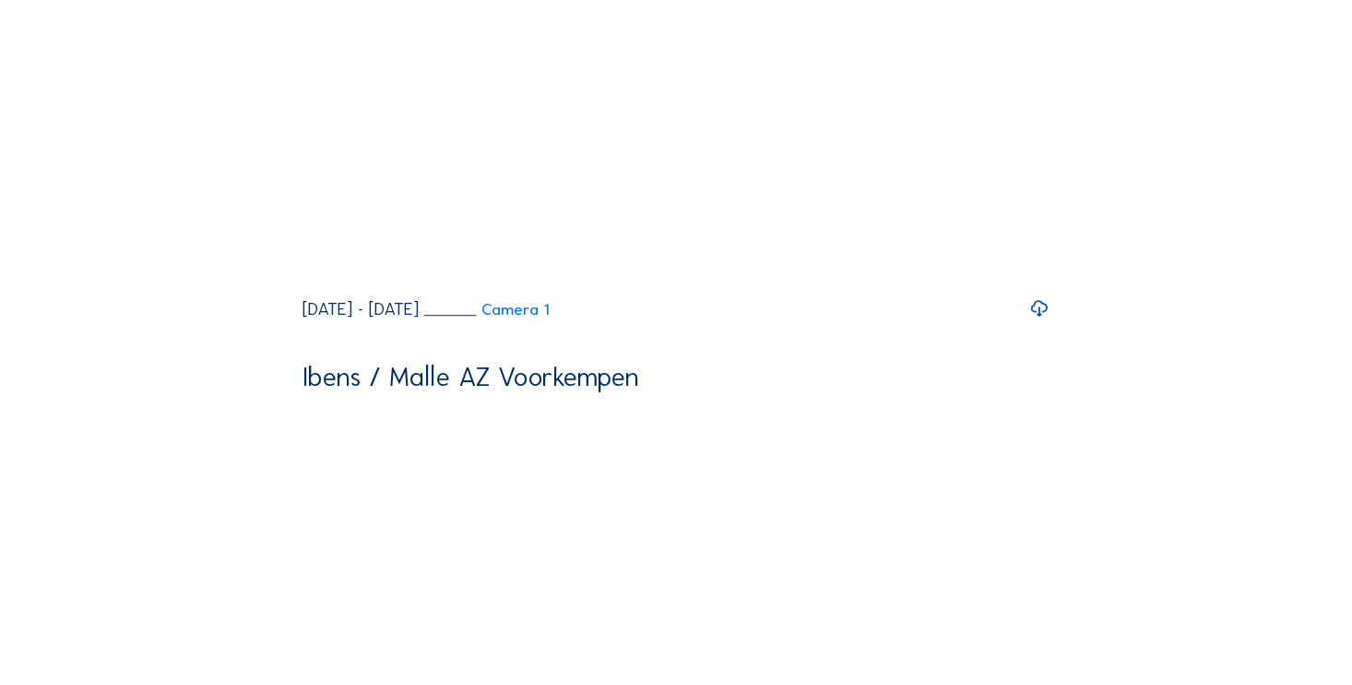
drag, startPoint x: 347, startPoint y: 573, endPoint x: 521, endPoint y: 569, distance: 174.4
click at [419, 318] on div "[DATE] - [DATE]" at bounding box center [361, 310] width 116 height 18
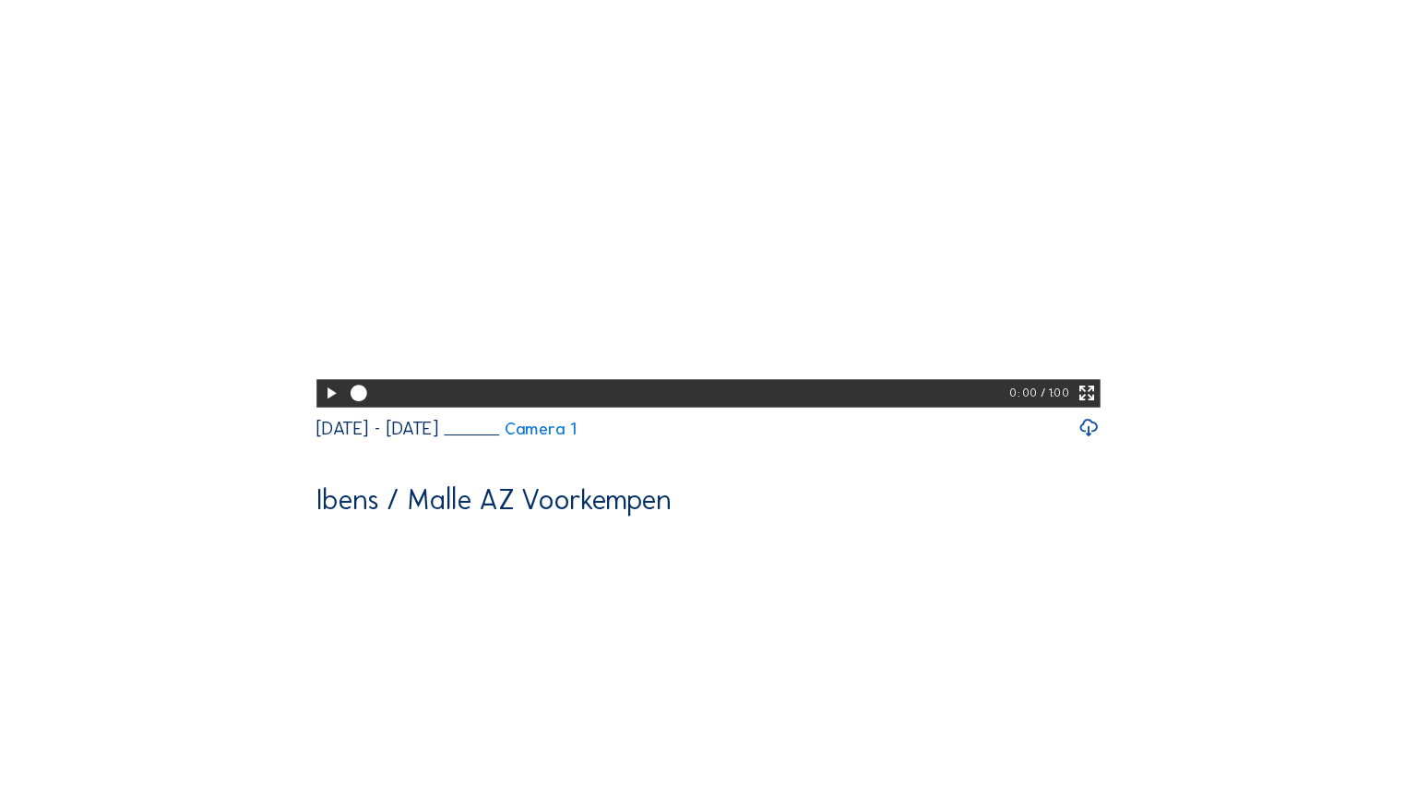
scroll to position [2139, 0]
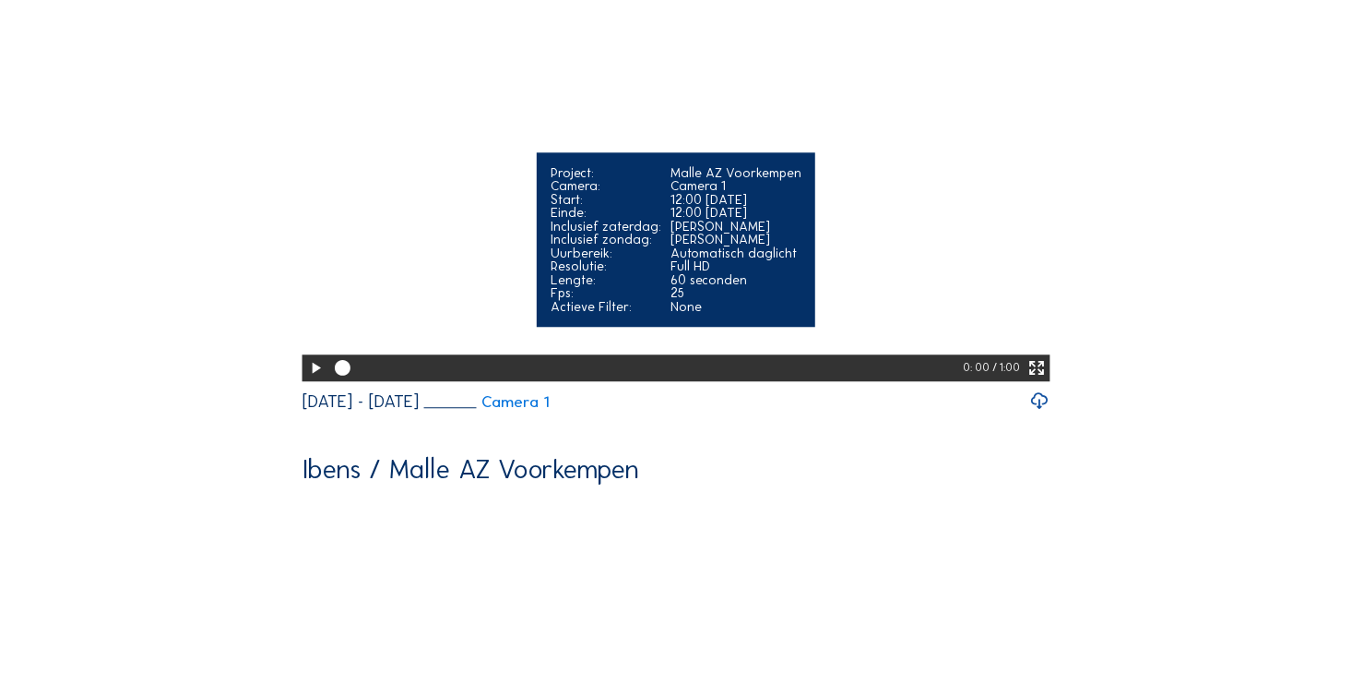
click at [1042, 379] on icon at bounding box center [1037, 368] width 18 height 22
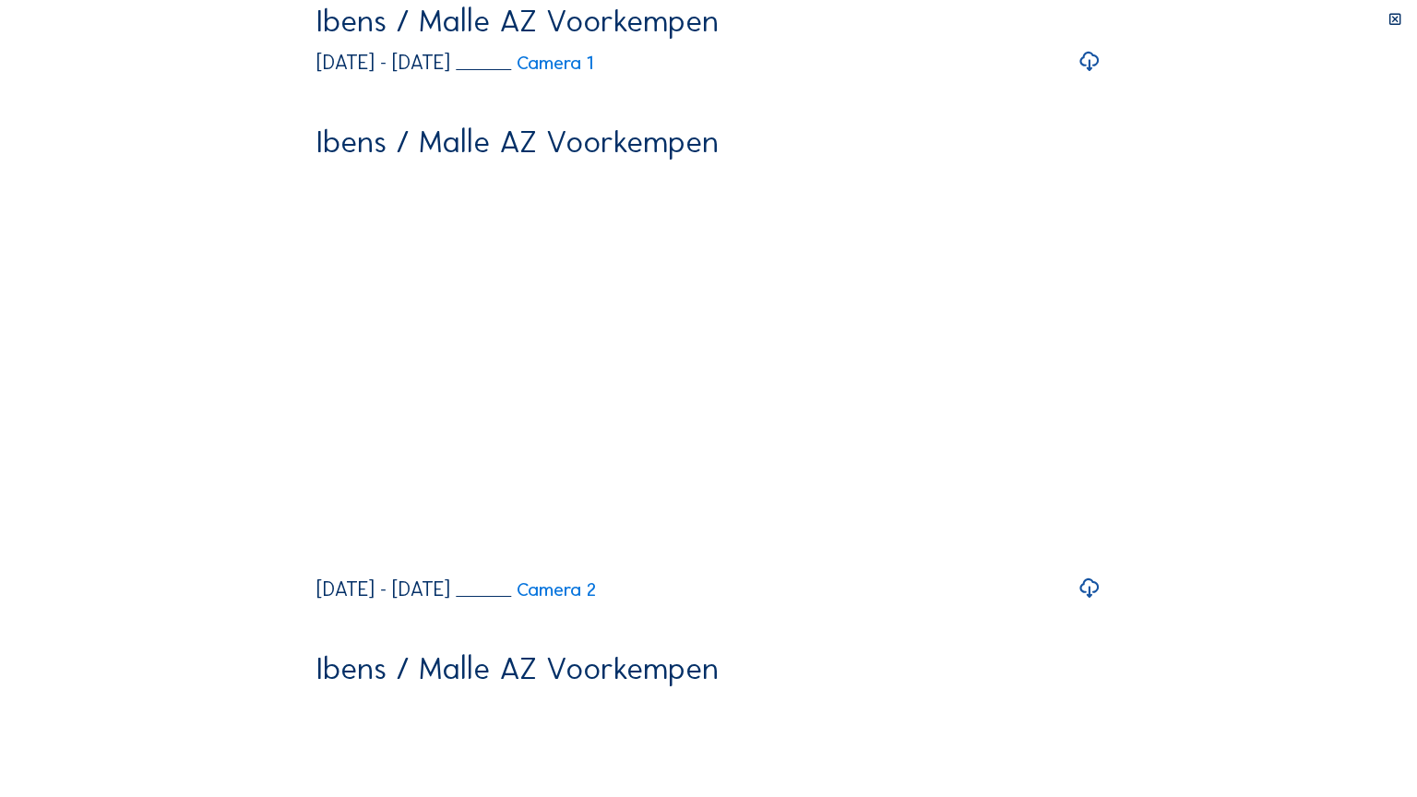
drag, startPoint x: 587, startPoint y: 780, endPoint x: 572, endPoint y: 781, distance: 14.8
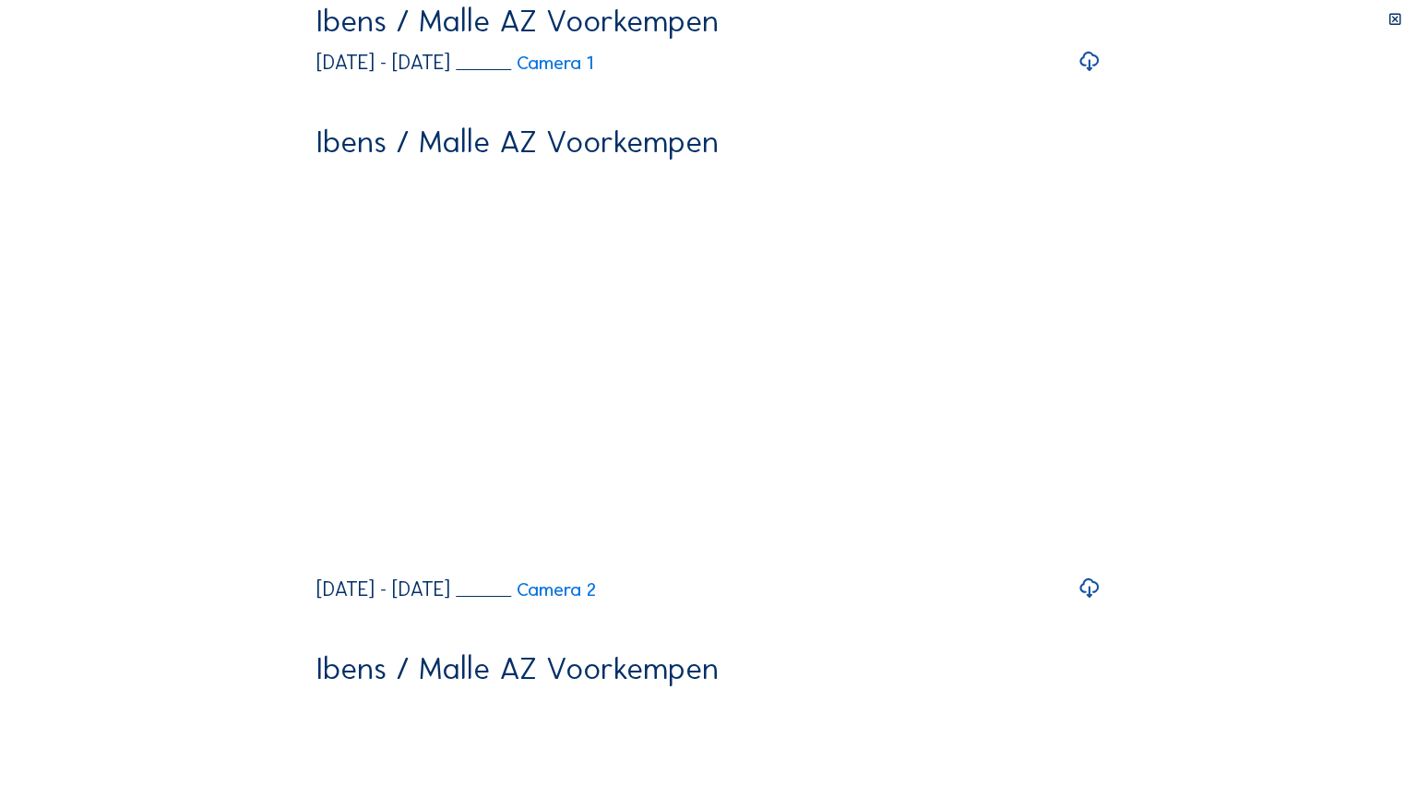
drag, startPoint x: 590, startPoint y: 779, endPoint x: 574, endPoint y: 783, distance: 17.2
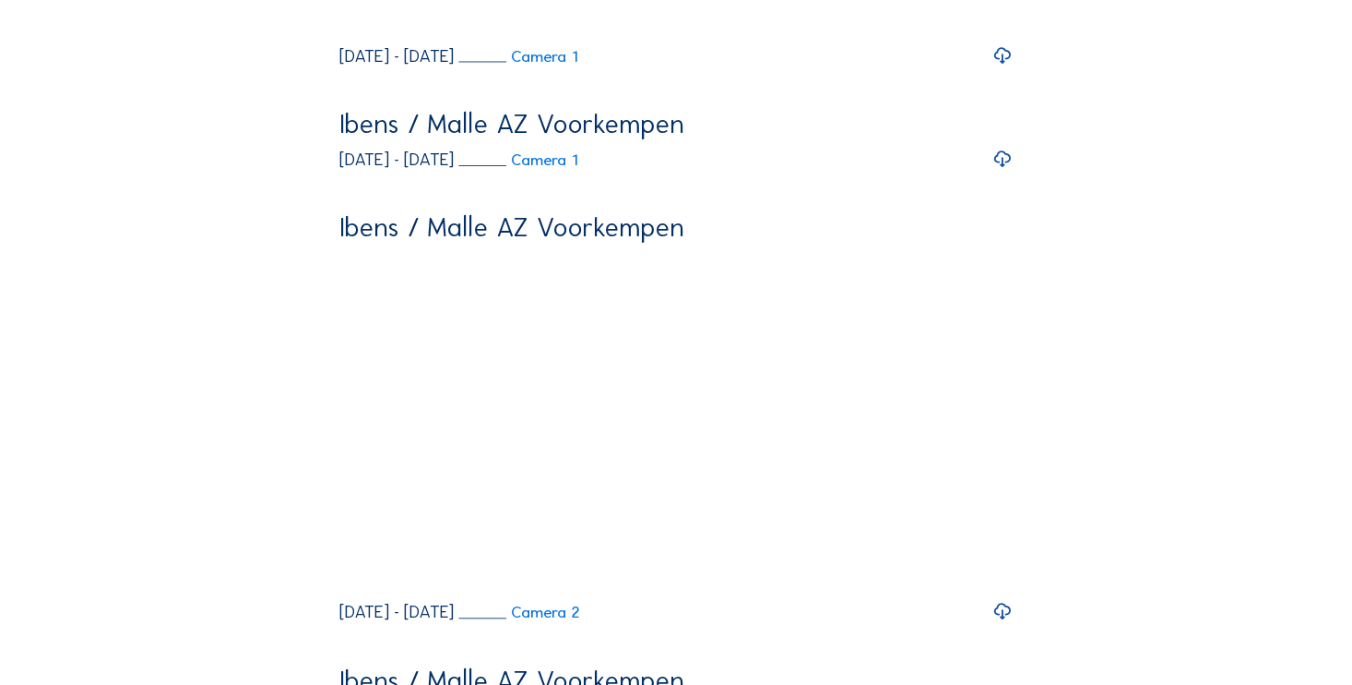
scroll to position [2250, 0]
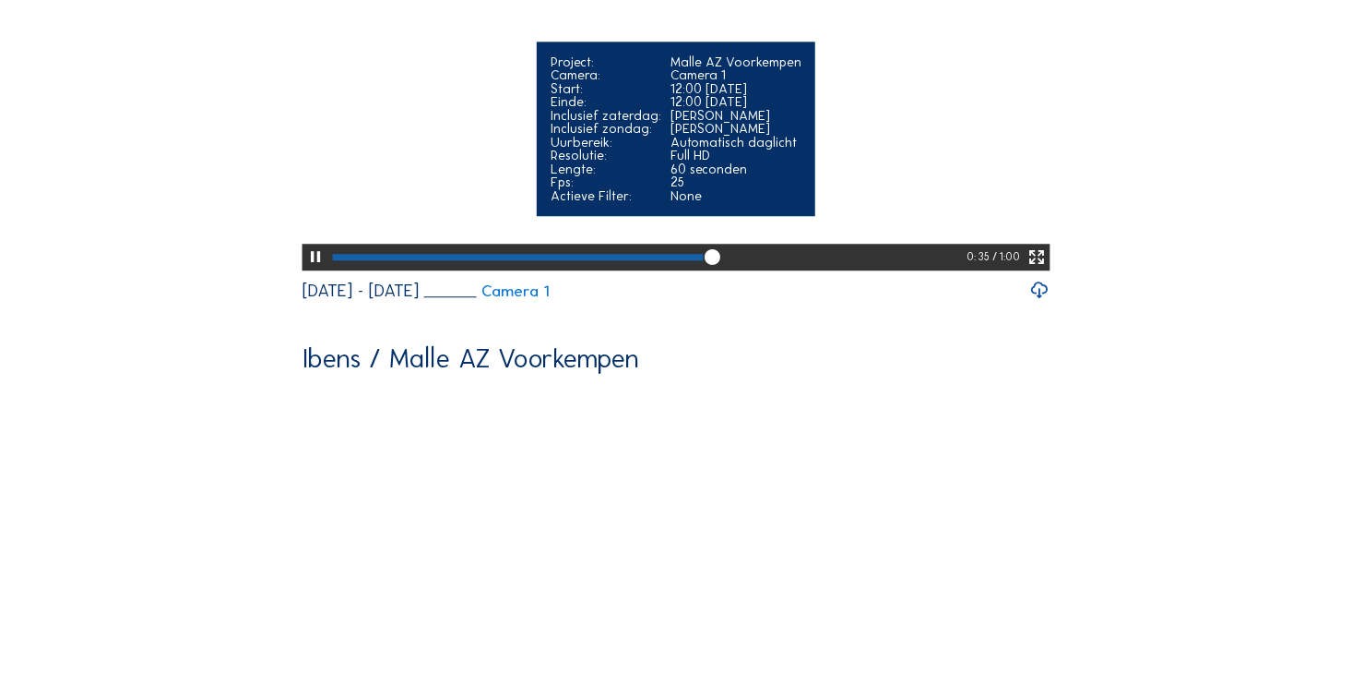
click at [311, 268] on icon at bounding box center [315, 257] width 18 height 22
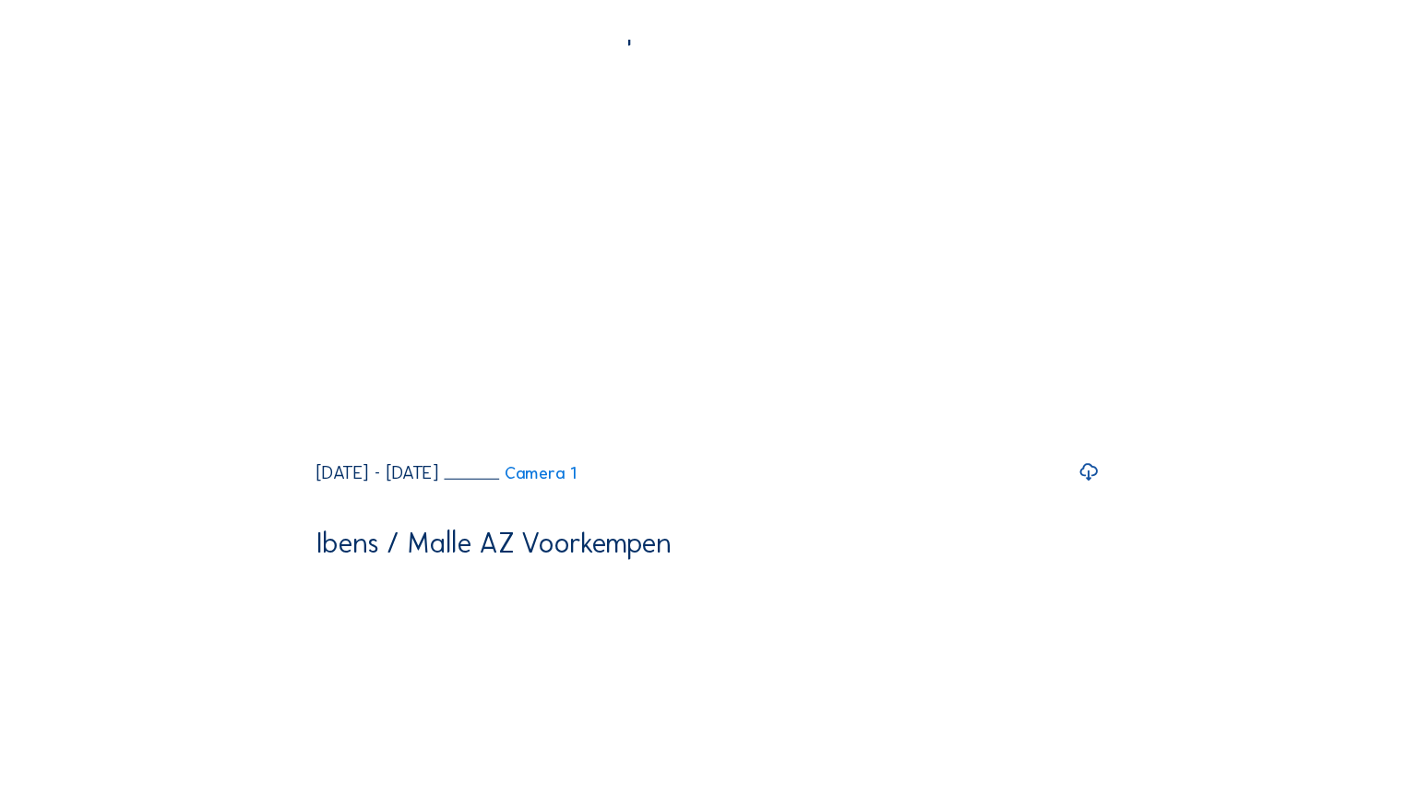
scroll to position [1604, 0]
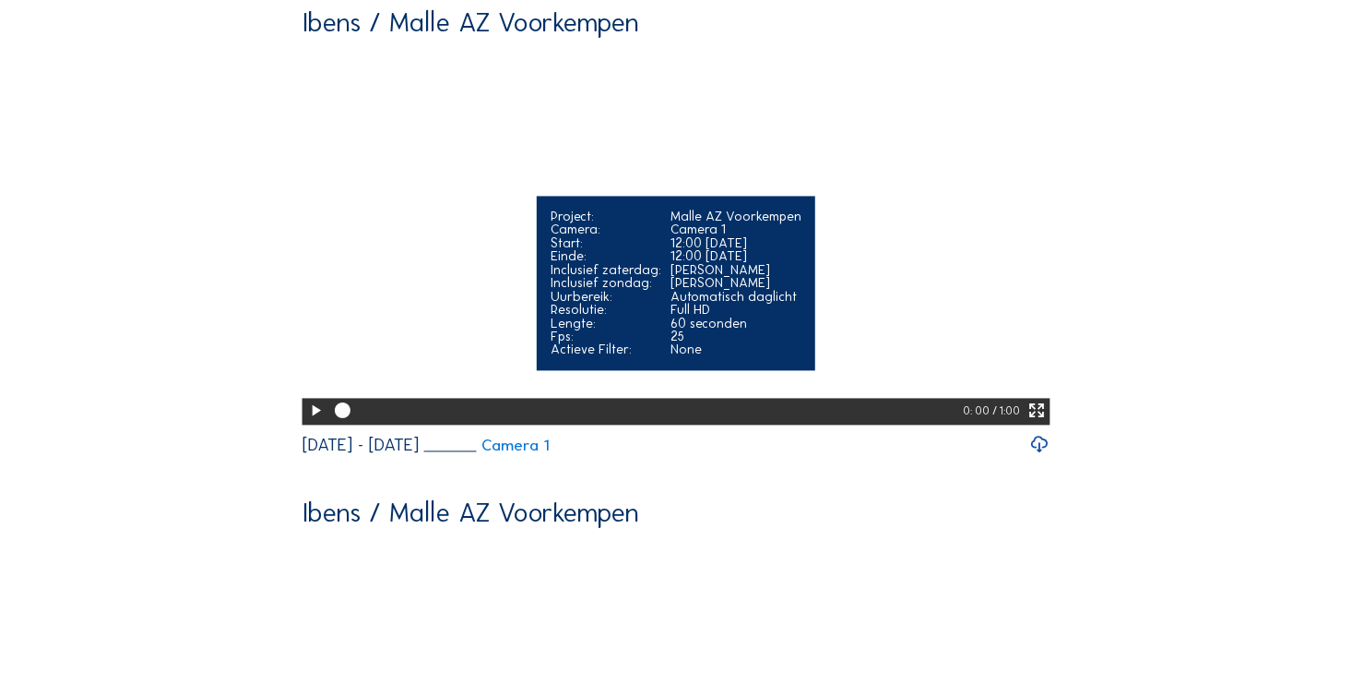
click at [307, 423] on icon at bounding box center [315, 411] width 18 height 22
drag, startPoint x: 1042, startPoint y: 616, endPoint x: 1082, endPoint y: 674, distance: 70.9
click at [1042, 423] on icon at bounding box center [1037, 411] width 18 height 22
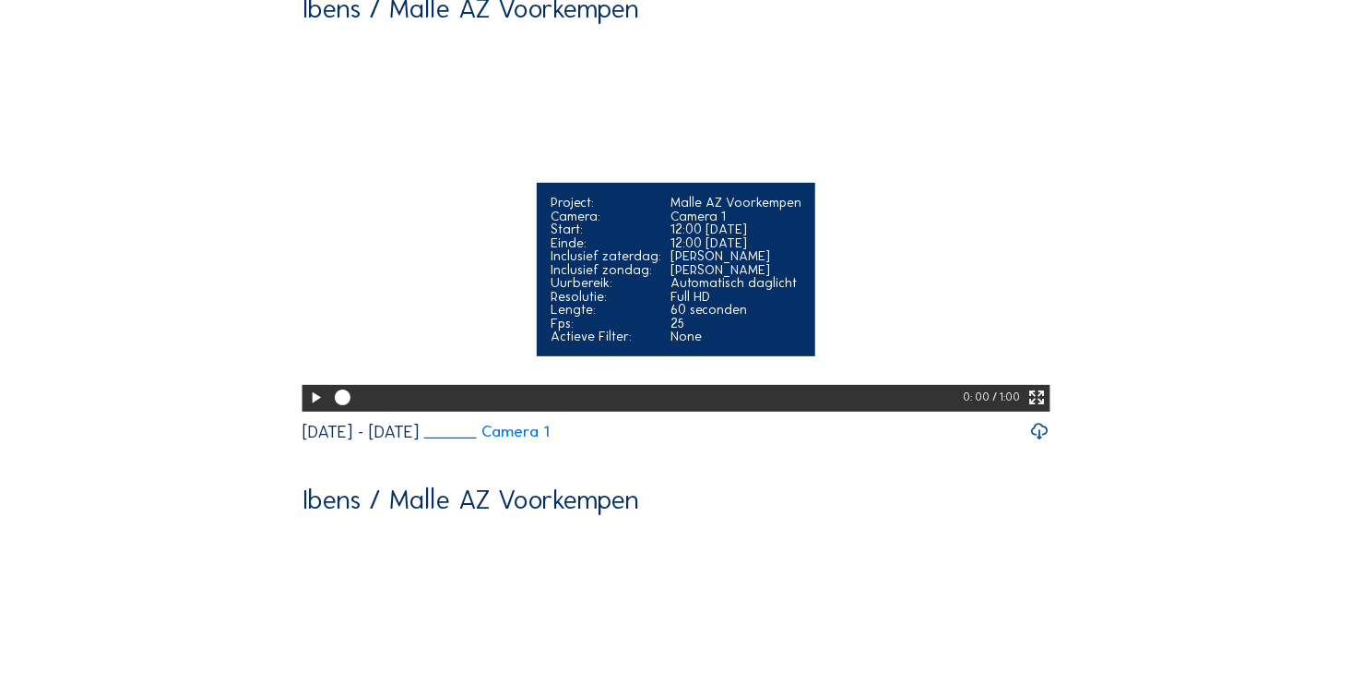
scroll to position [0, 0]
